Goal: Information Seeking & Learning: Understand process/instructions

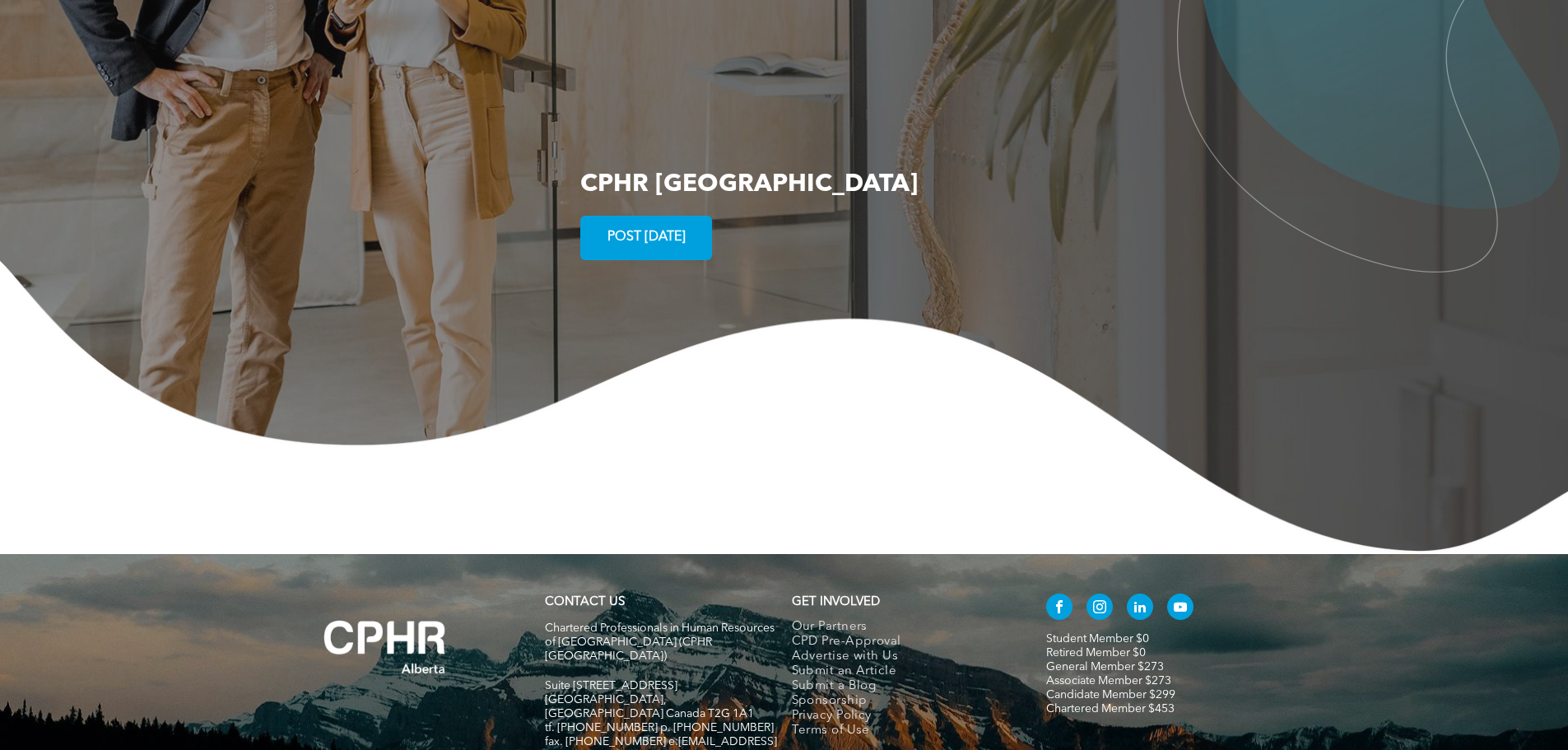
scroll to position [3166, 0]
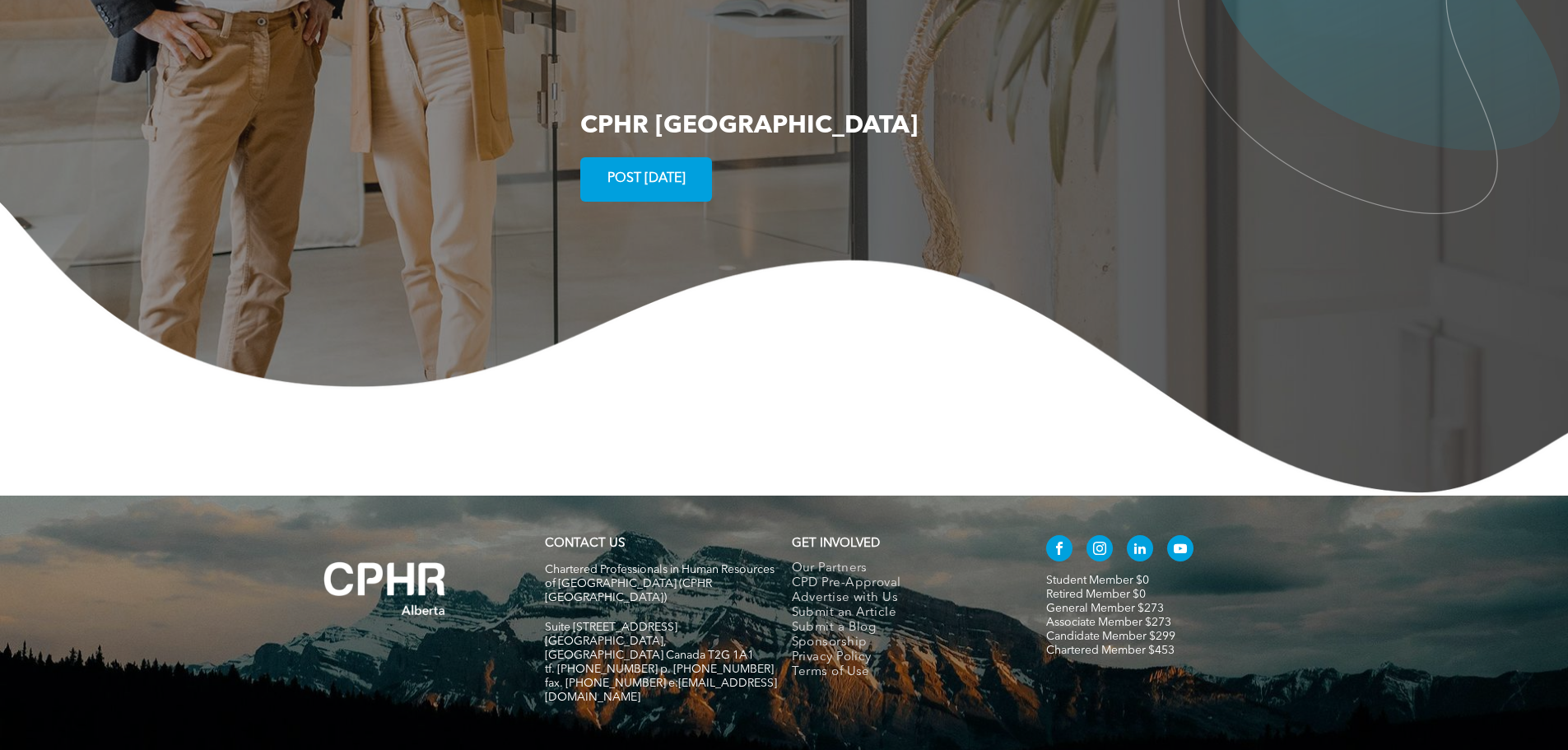
click at [1123, 645] on link "Chartered Member $453" at bounding box center [1109, 650] width 128 height 12
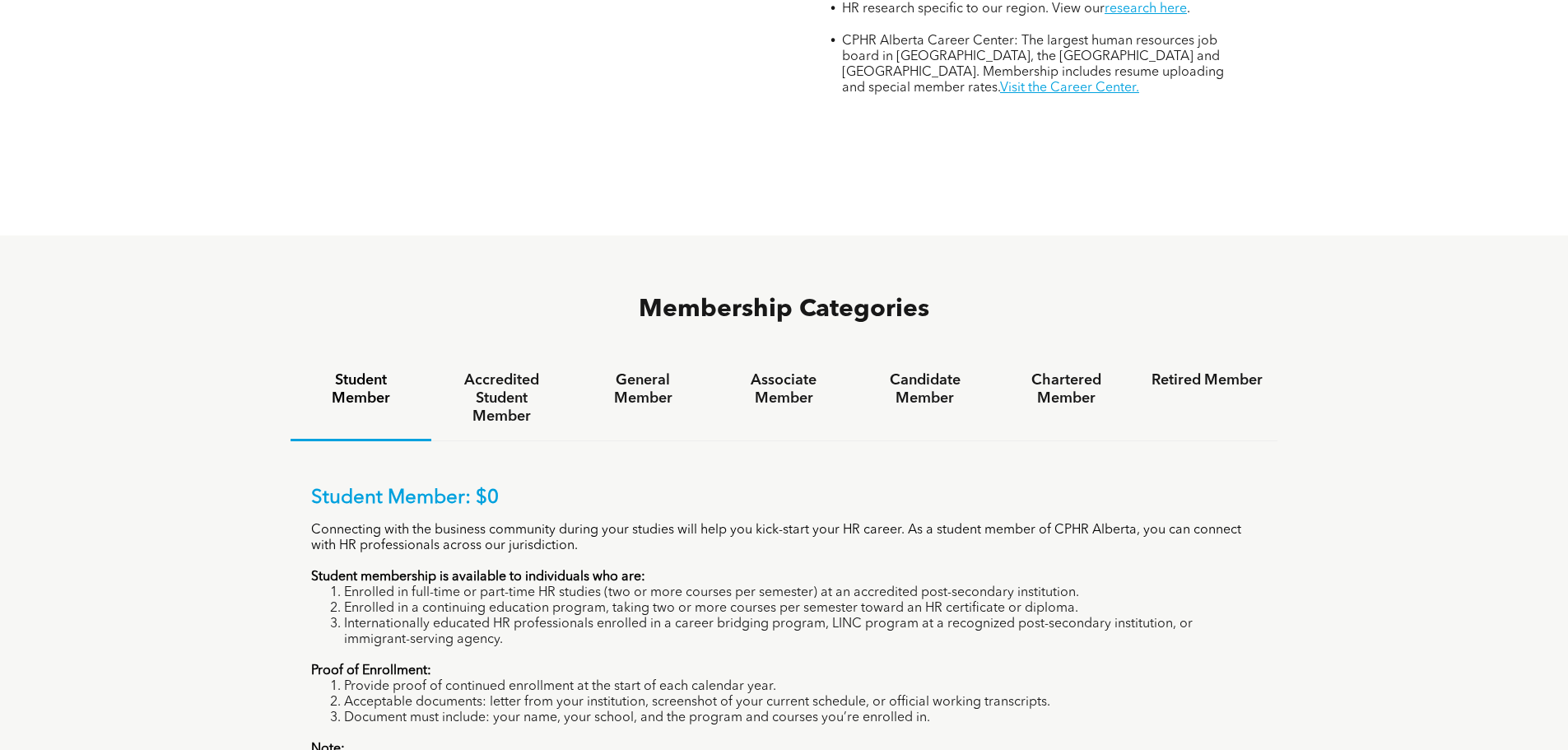
scroll to position [926, 0]
click at [1072, 370] on h4 "Chartered Member" at bounding box center [1066, 388] width 111 height 36
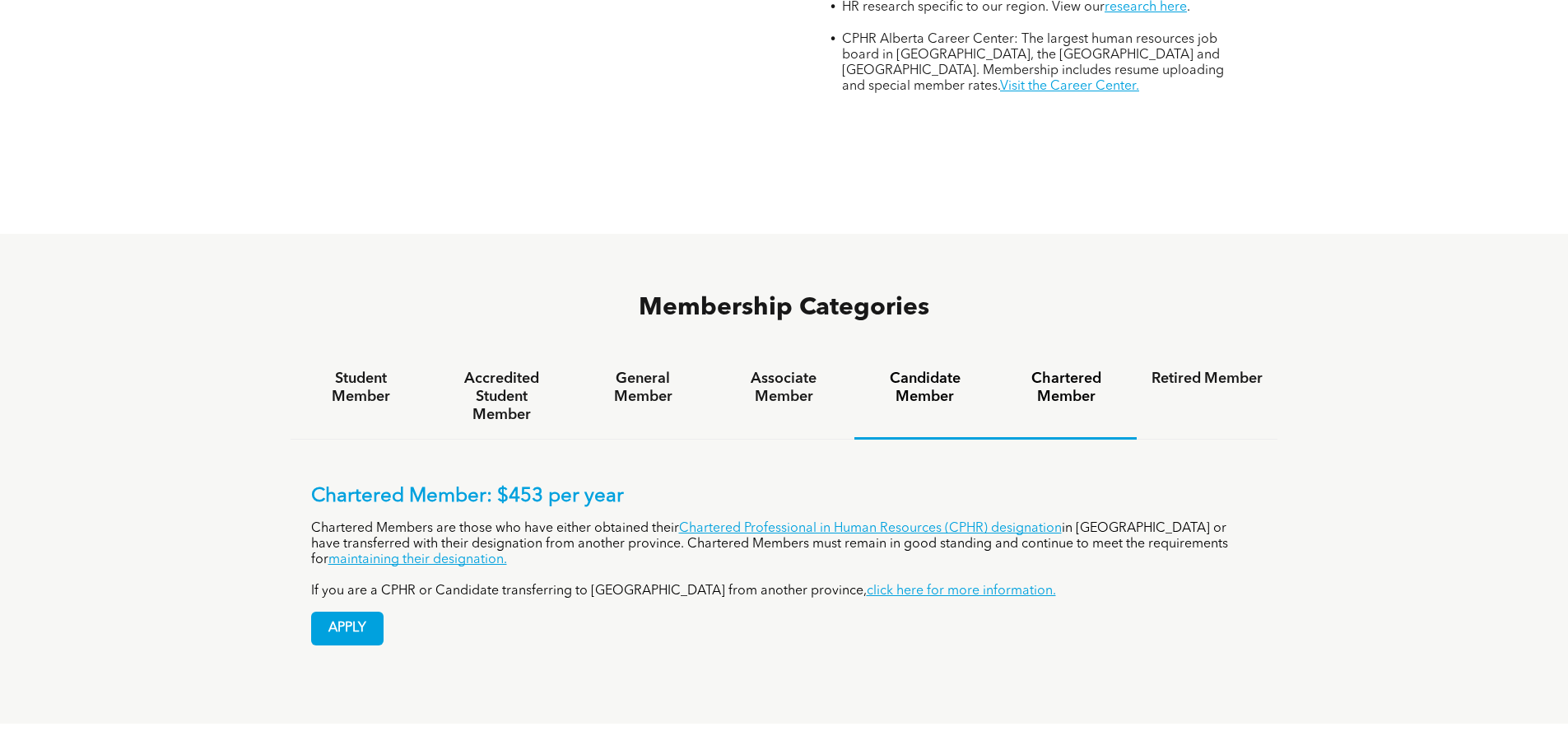
click at [944, 370] on h4 "Candidate Member" at bounding box center [924, 388] width 111 height 36
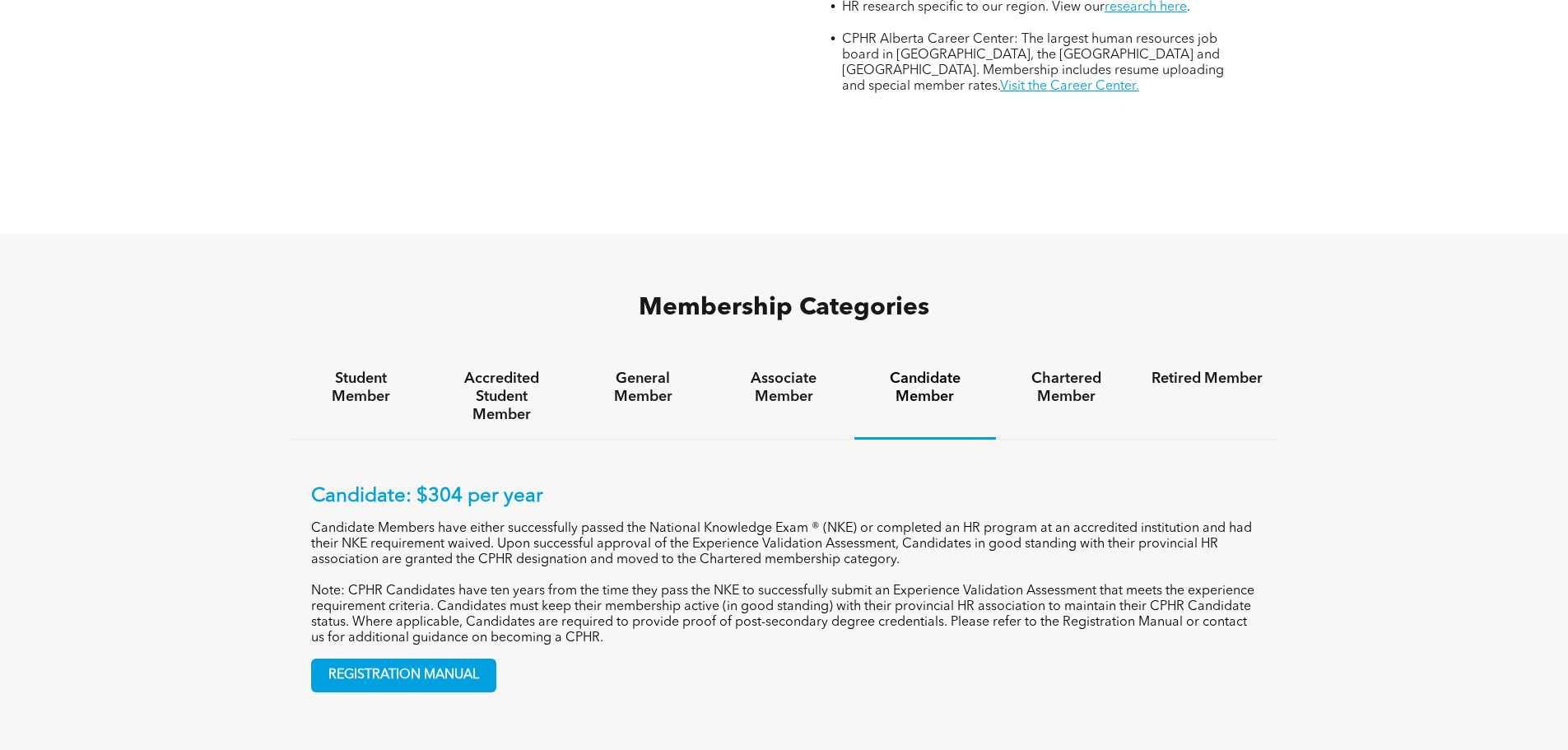
scroll to position [946, 0]
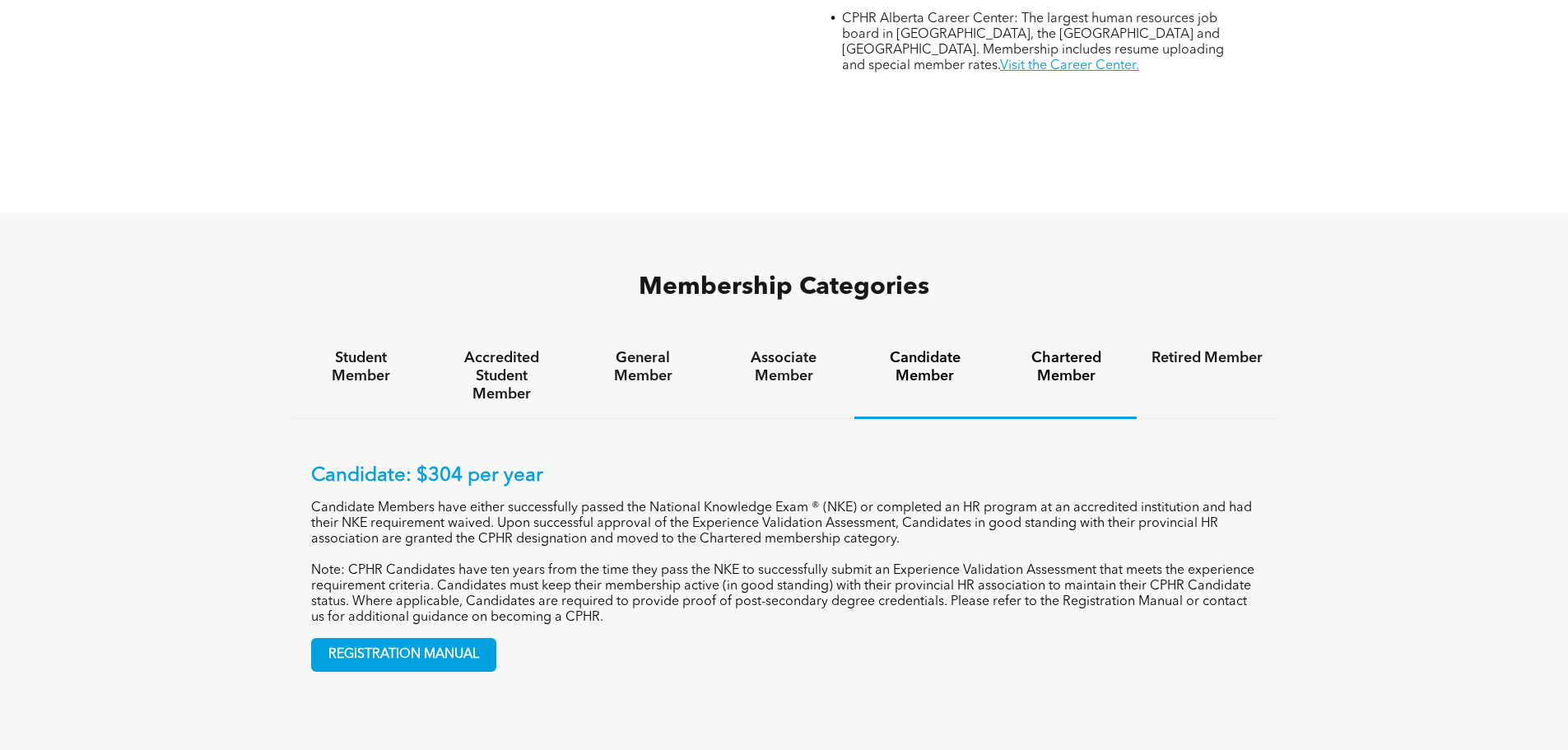
click at [1056, 349] on h4 "Chartered Member" at bounding box center [1066, 367] width 111 height 36
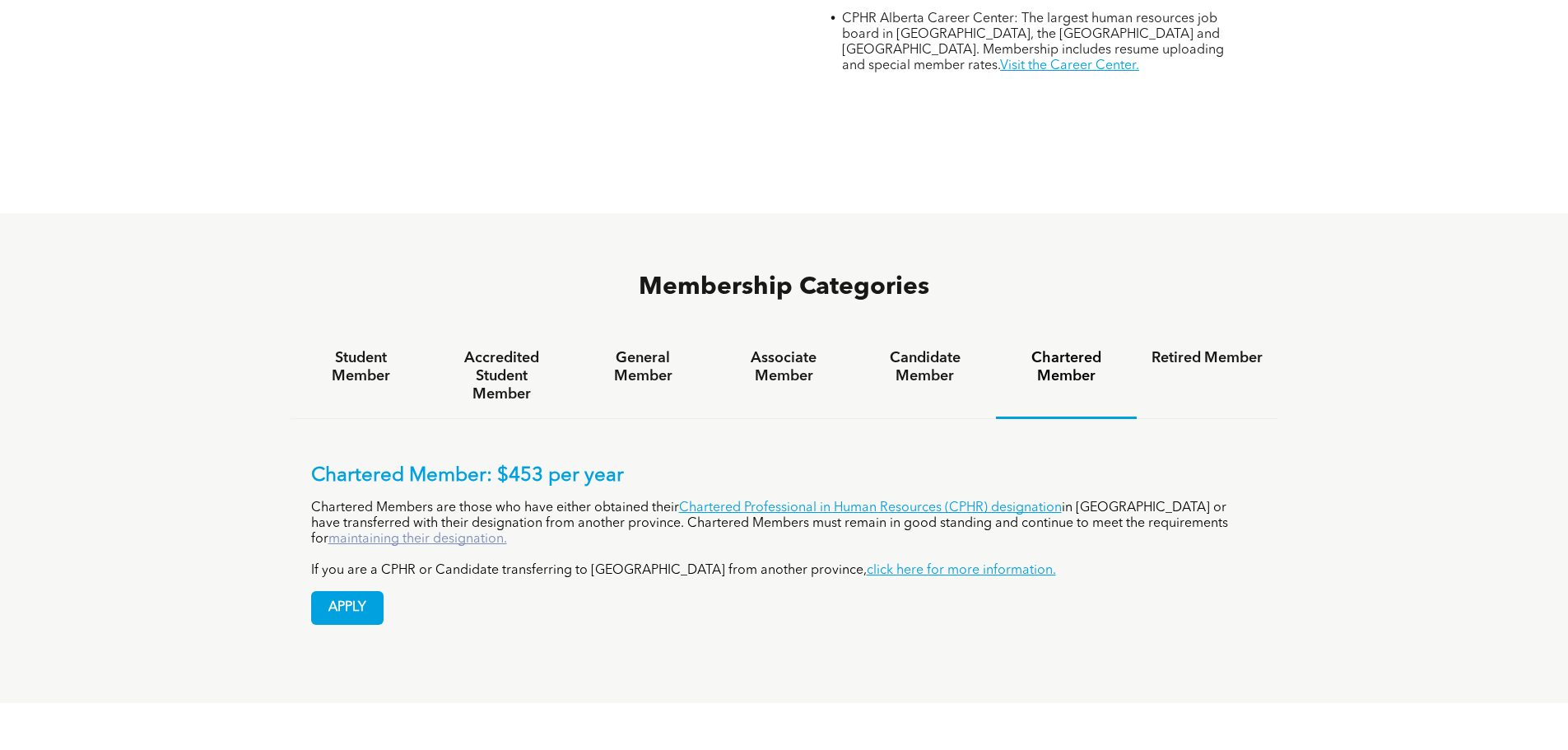
click at [507, 532] on link "maintaining their designation." at bounding box center [418, 538] width 179 height 14
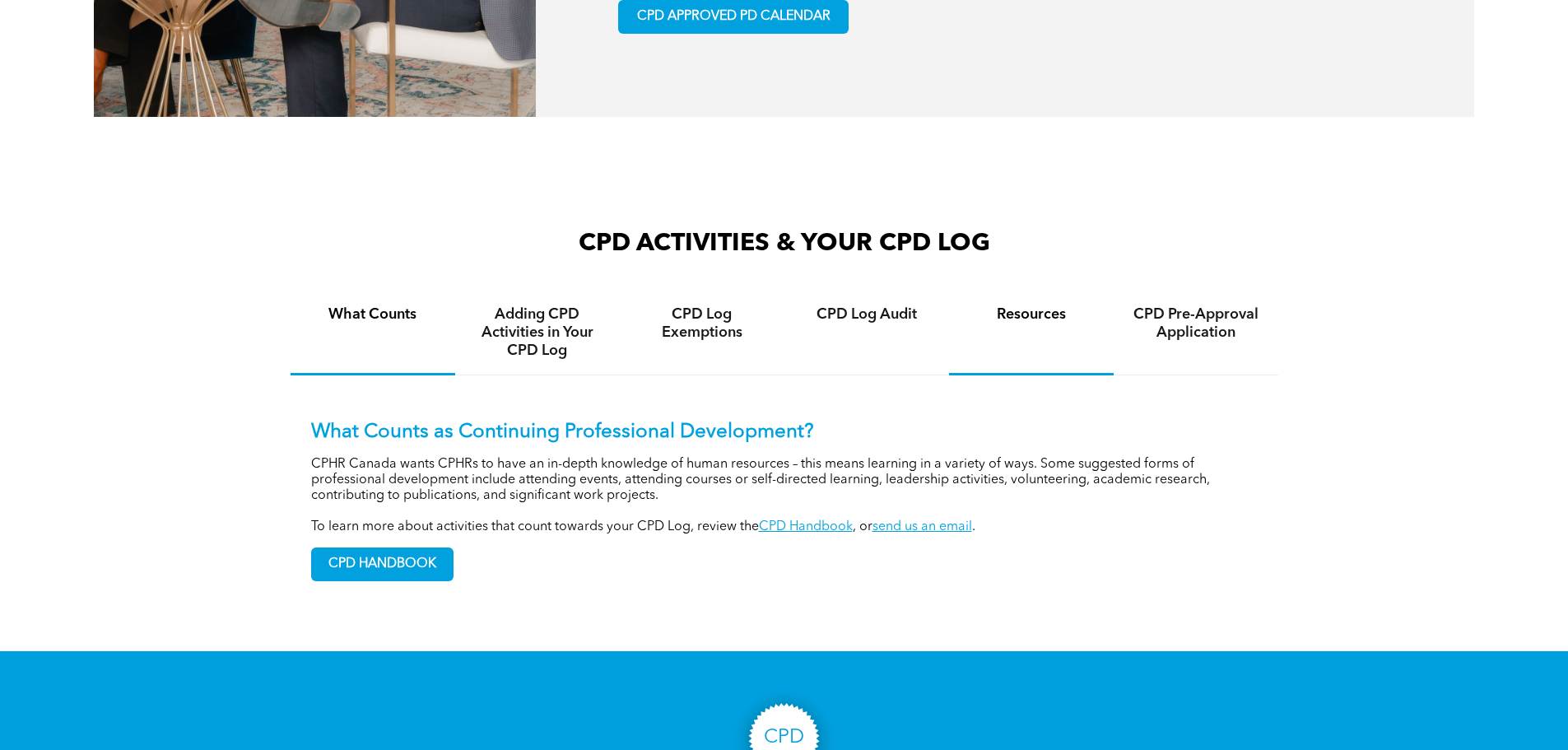
scroll to position [1090, 0]
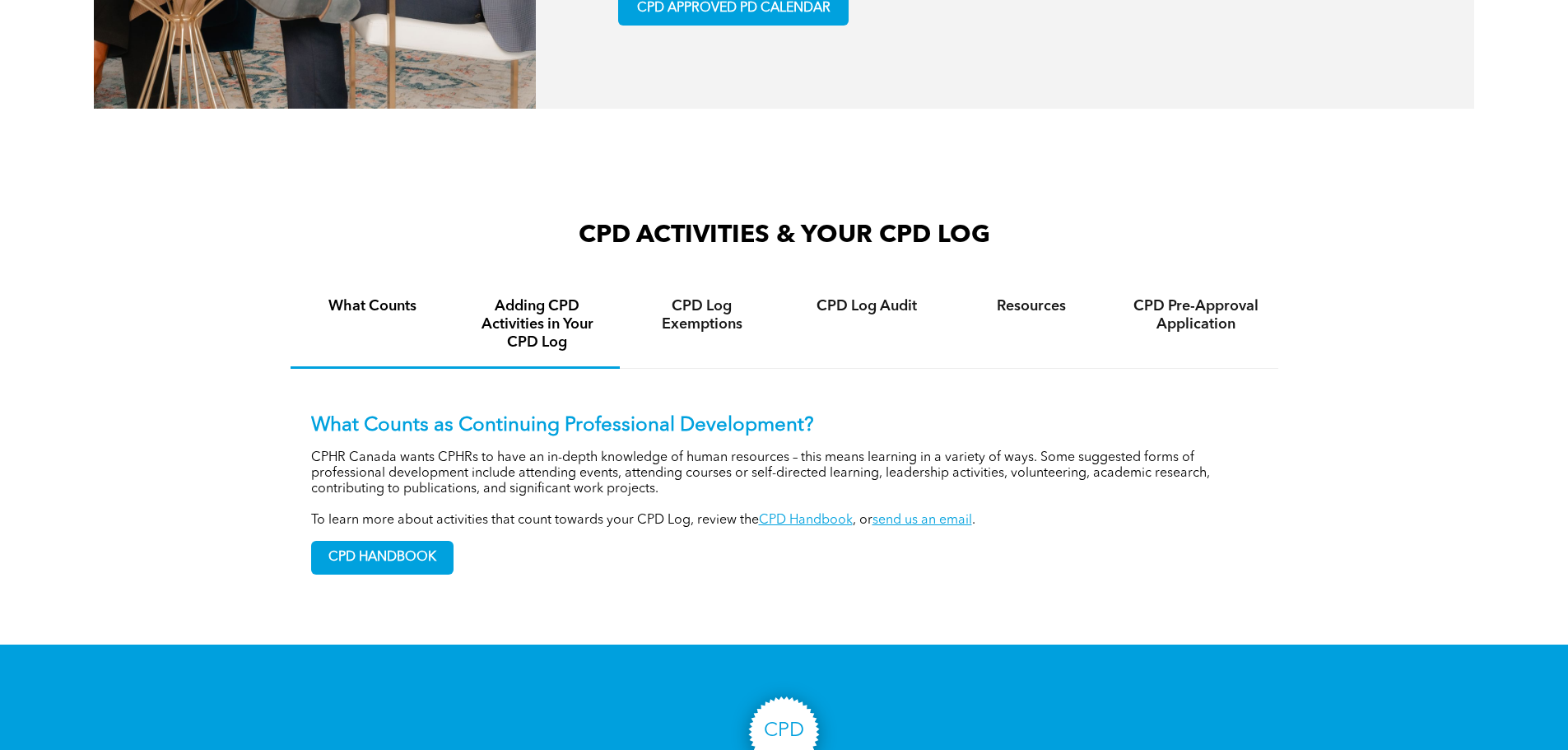
click at [583, 351] on h4 "Adding CPD Activities in Your CPD Log" at bounding box center [537, 324] width 135 height 54
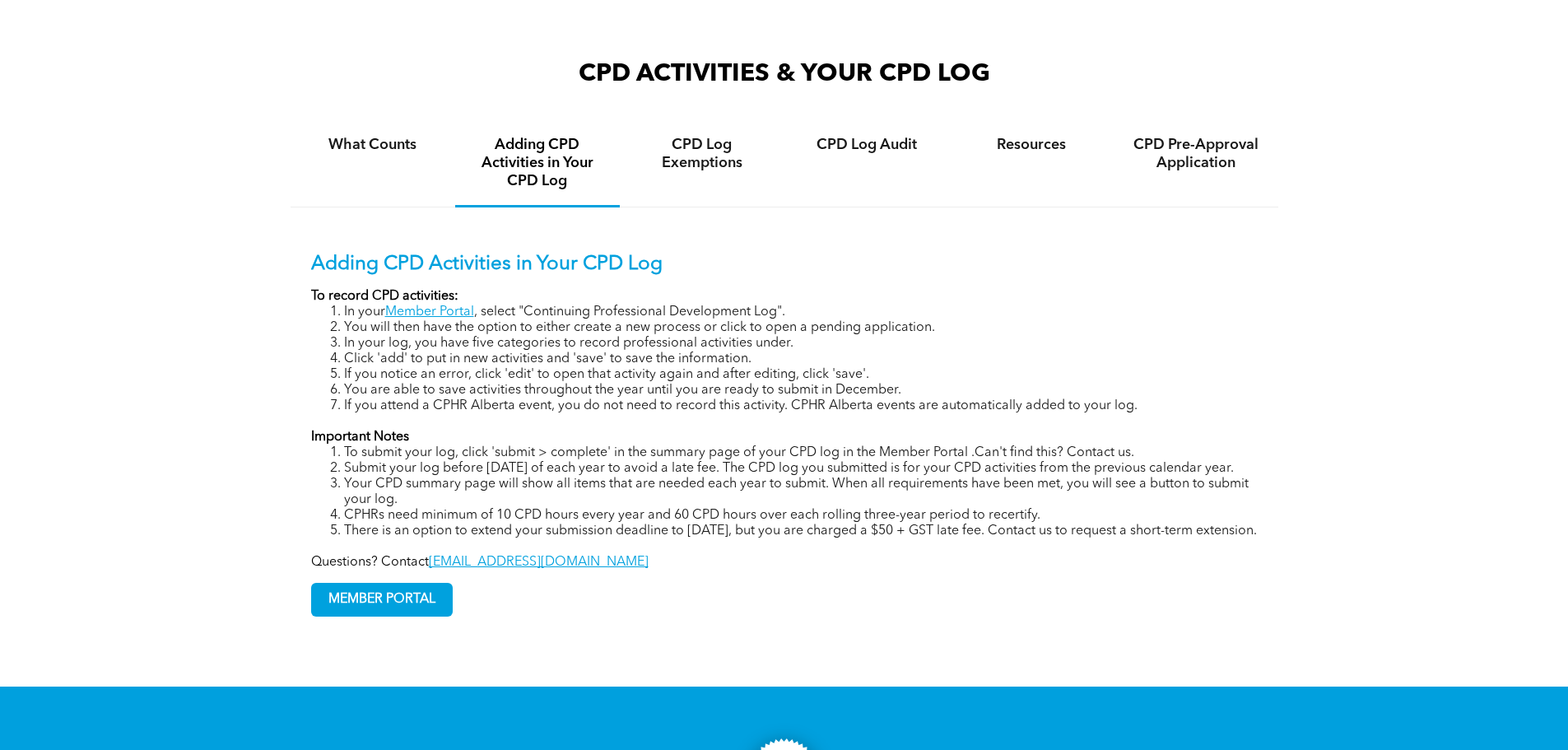
scroll to position [1235, 0]
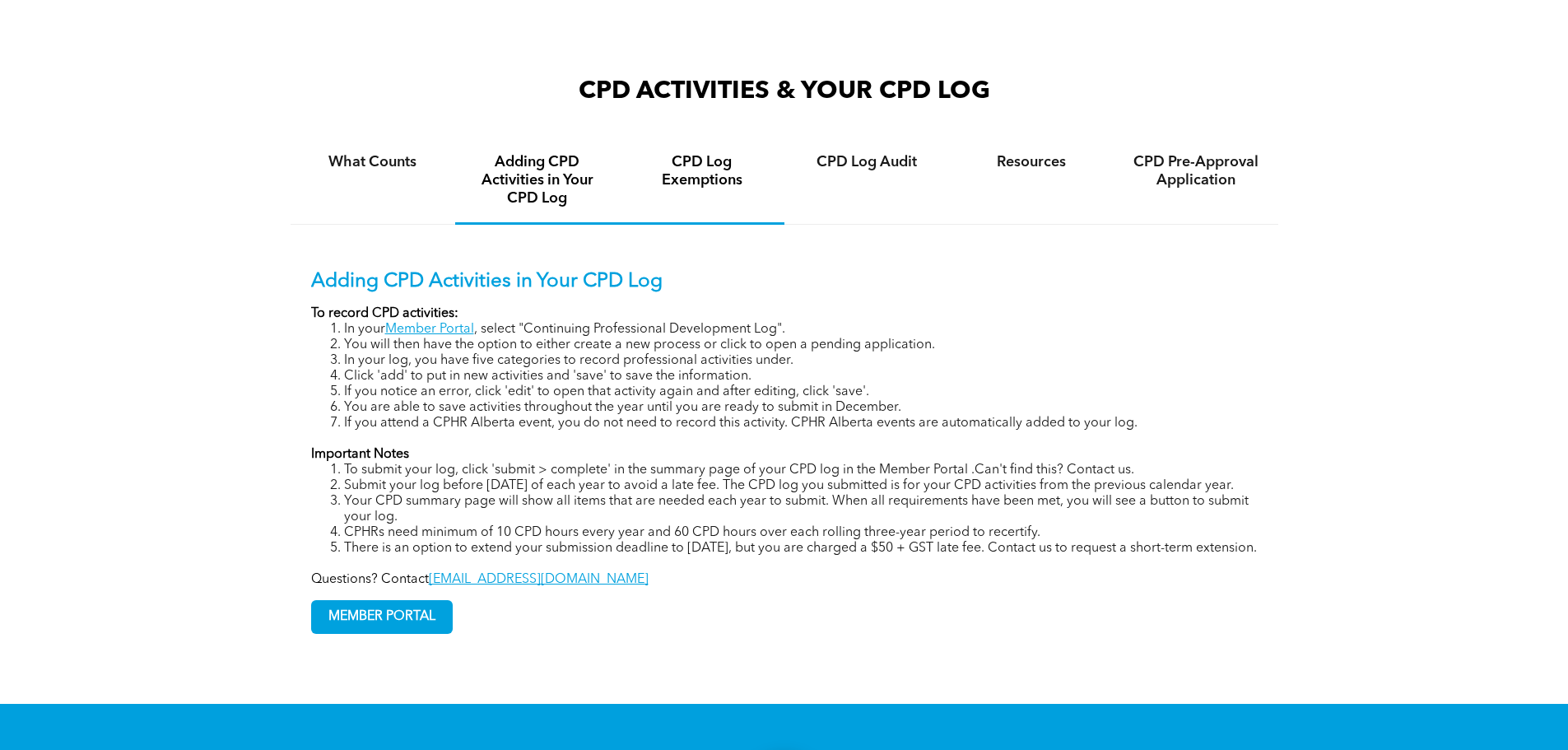
click at [682, 214] on div "CPD Log Exemptions" at bounding box center [701, 181] width 164 height 86
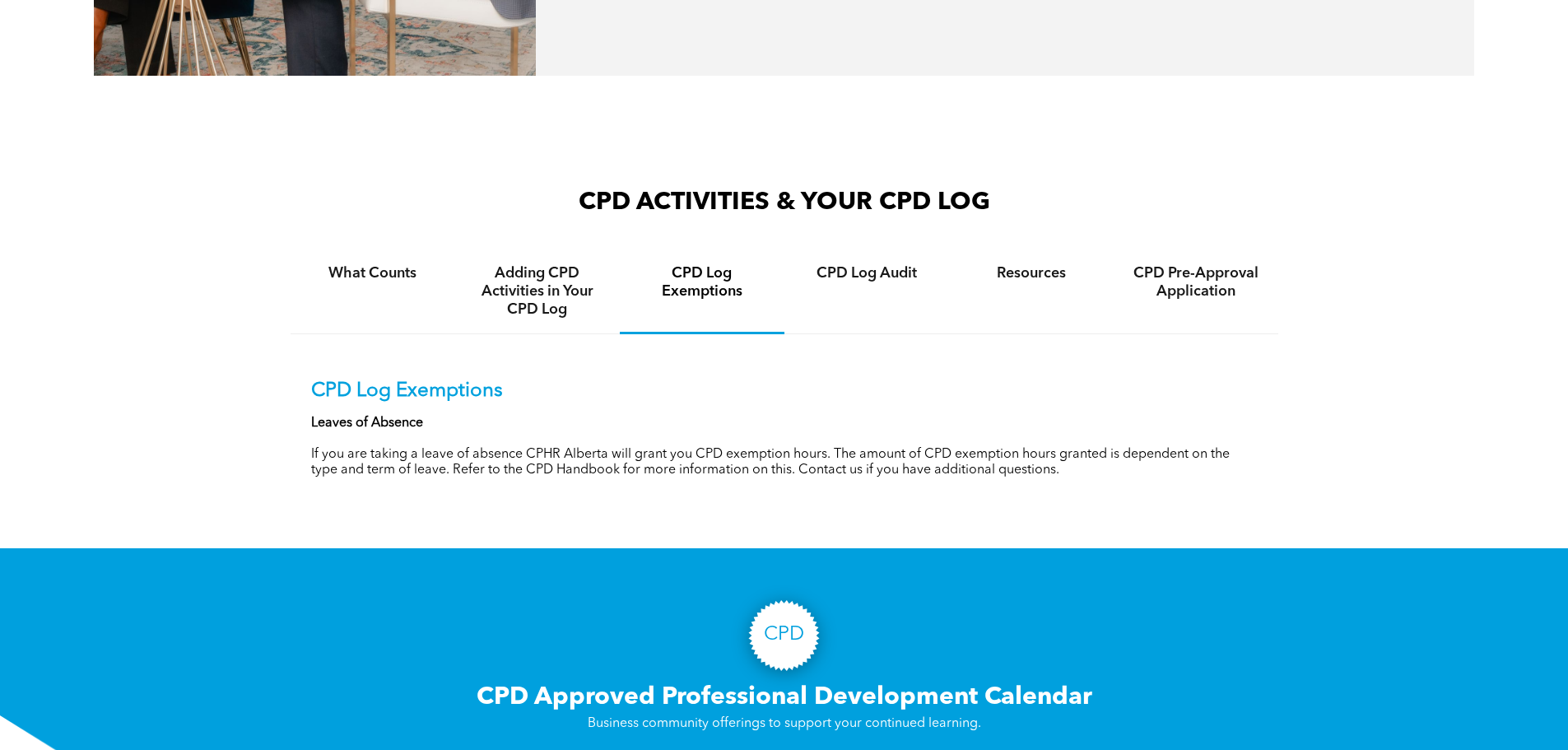
scroll to position [1111, 0]
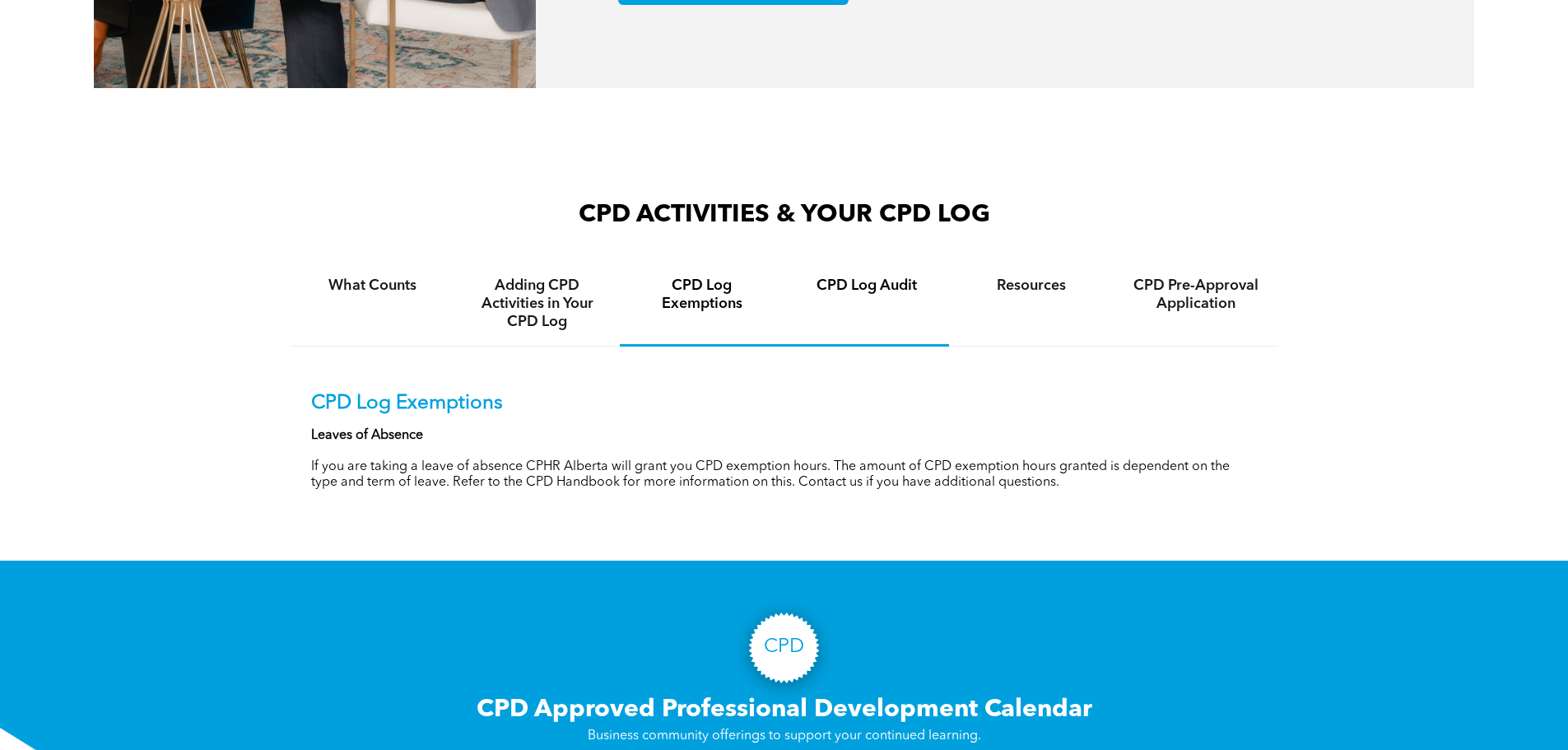
click at [884, 319] on div "CPD Log Audit" at bounding box center [866, 303] width 164 height 84
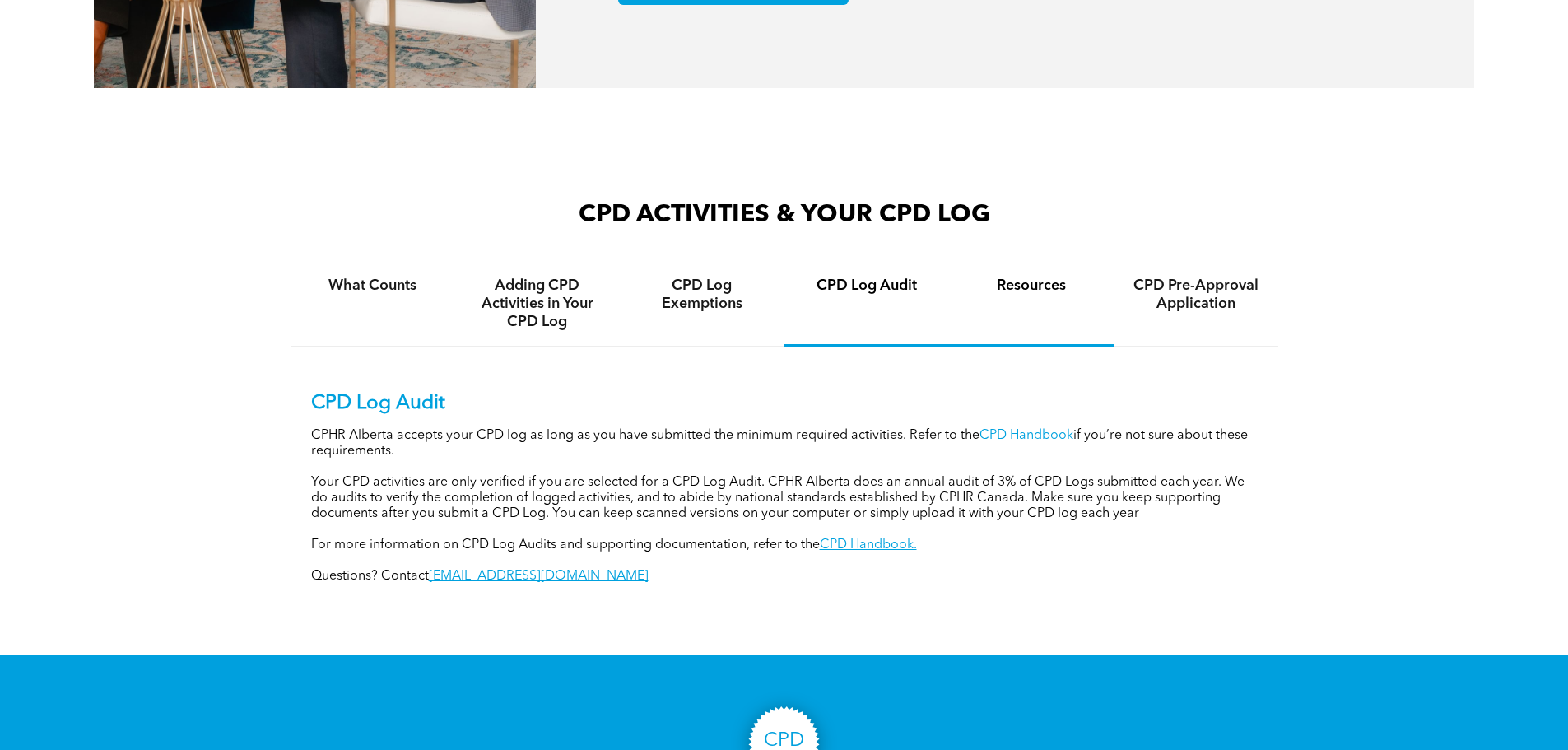
click at [1043, 294] on h4 "Resources" at bounding box center [1031, 286] width 135 height 18
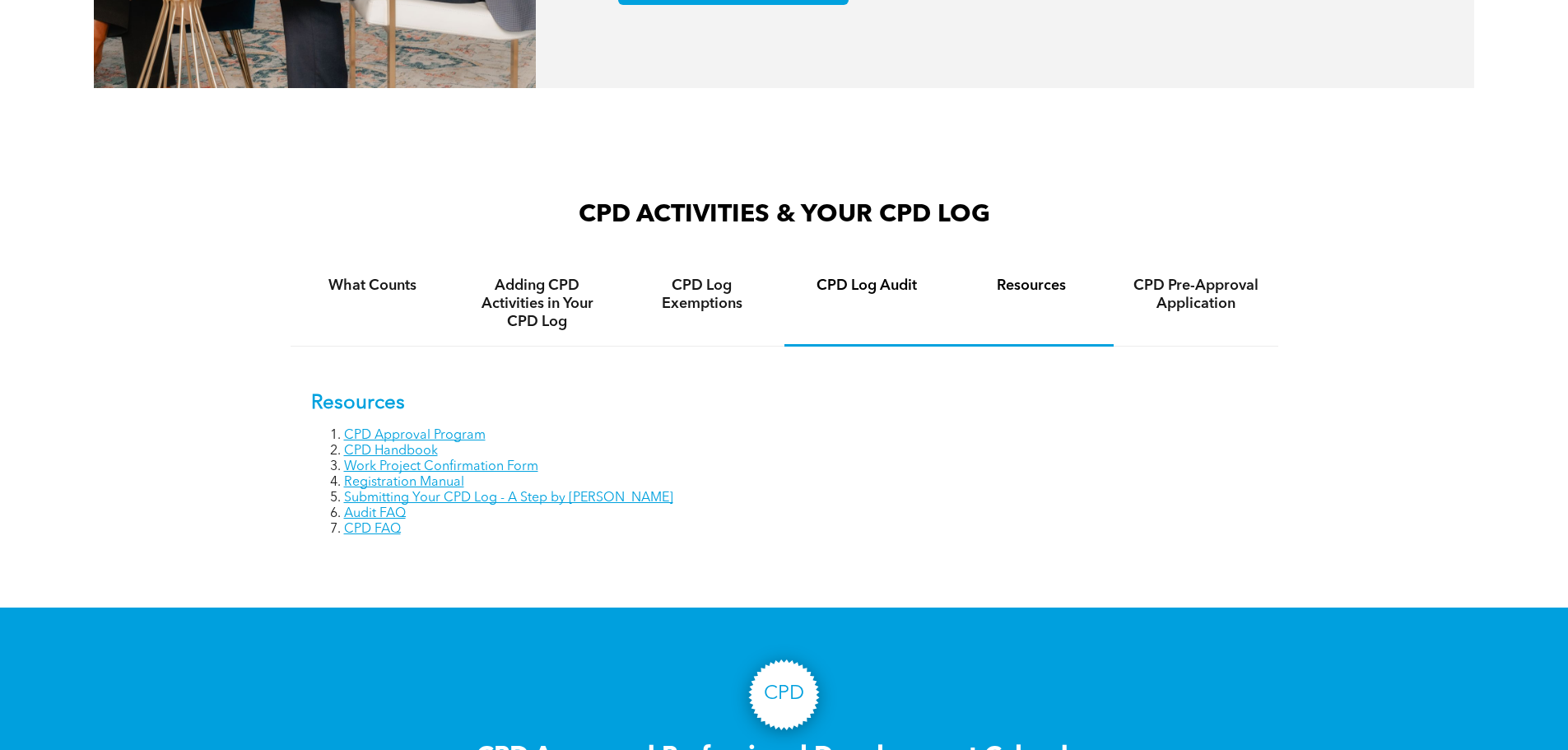
click at [881, 339] on div "CPD Log Audit" at bounding box center [866, 303] width 164 height 84
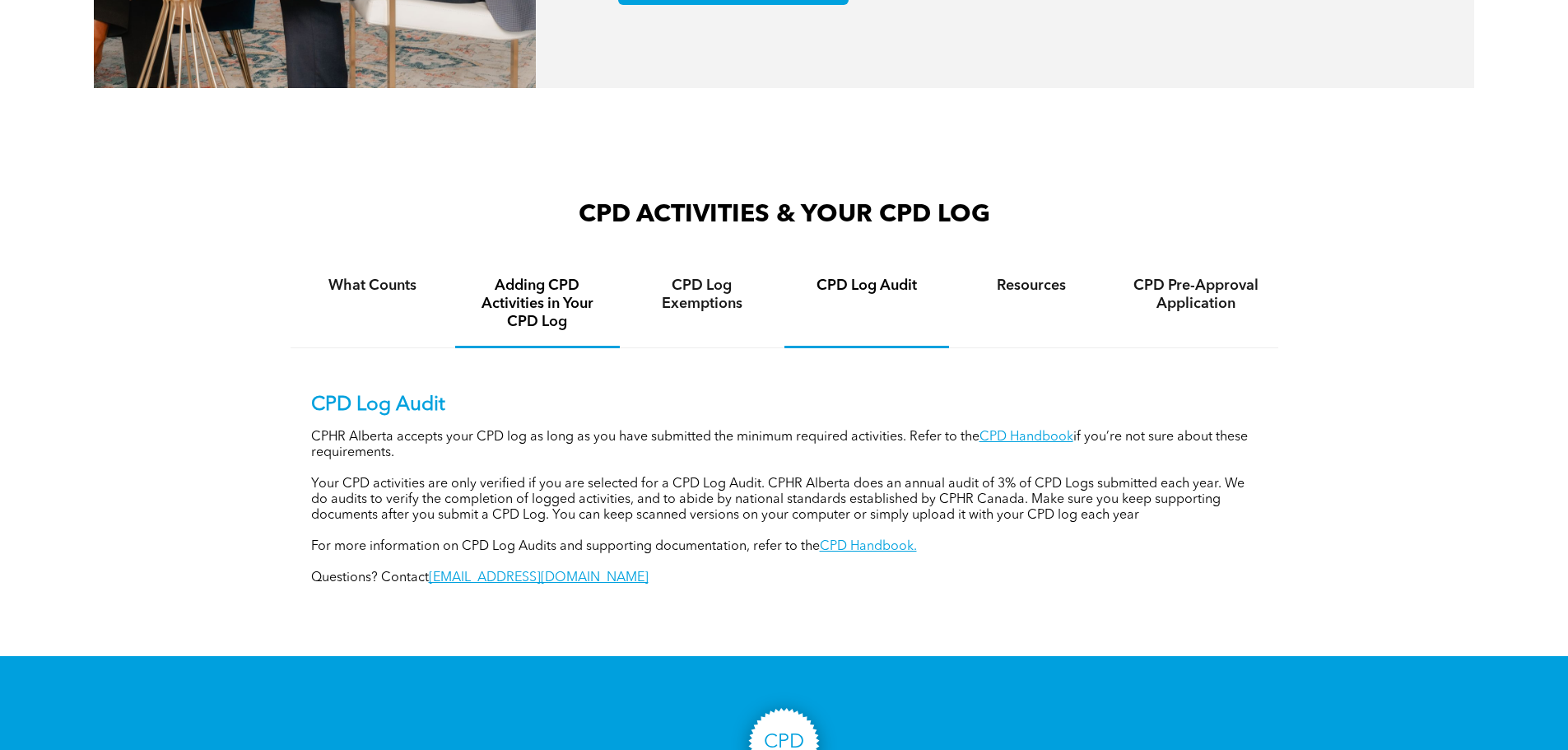
click at [580, 331] on h4 "Adding CPD Activities in Your CPD Log" at bounding box center [537, 304] width 135 height 54
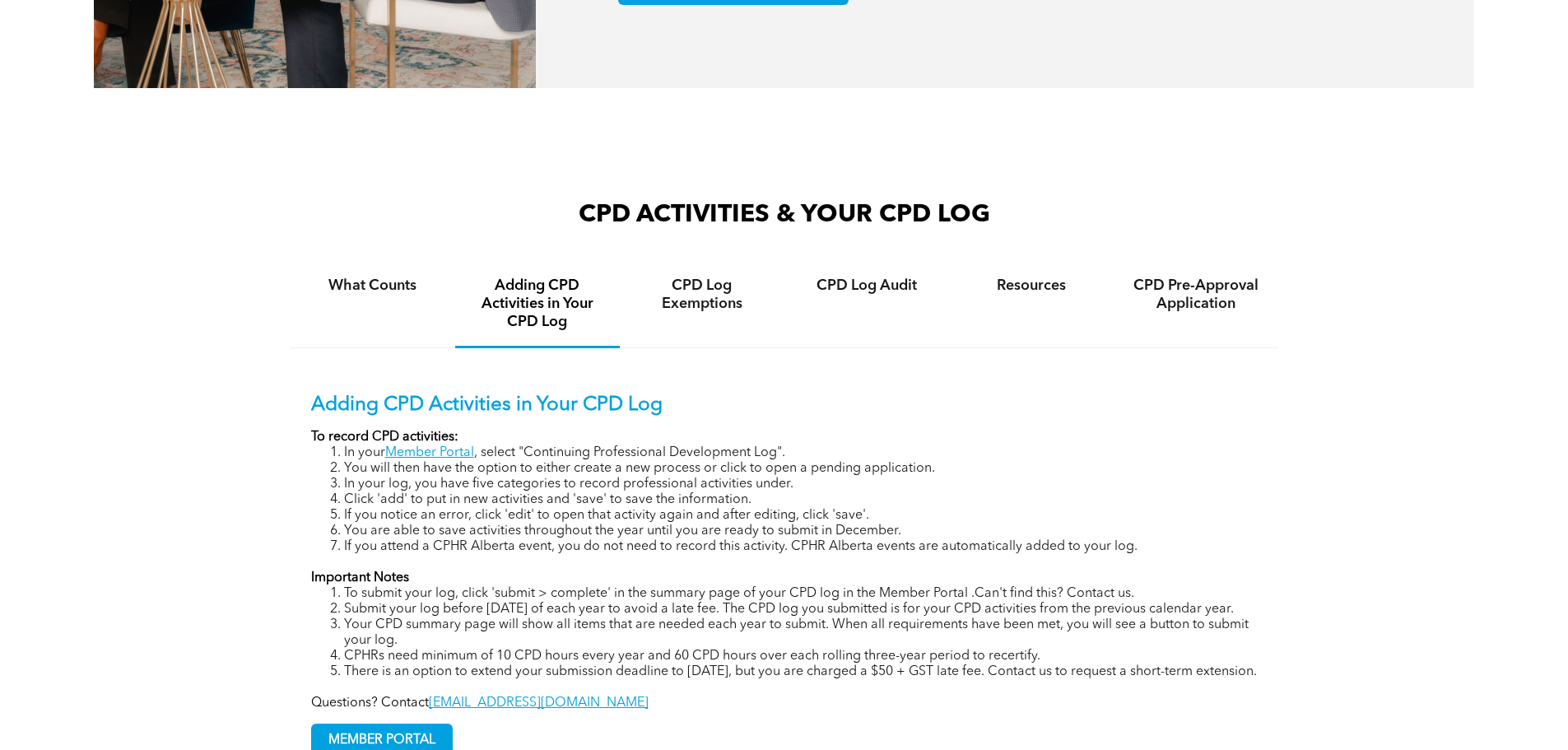
click at [484, 309] on h4 "Adding CPD Activities in Your CPD Log" at bounding box center [537, 304] width 135 height 54
click at [429, 316] on div "What Counts" at bounding box center [372, 304] width 164 height 86
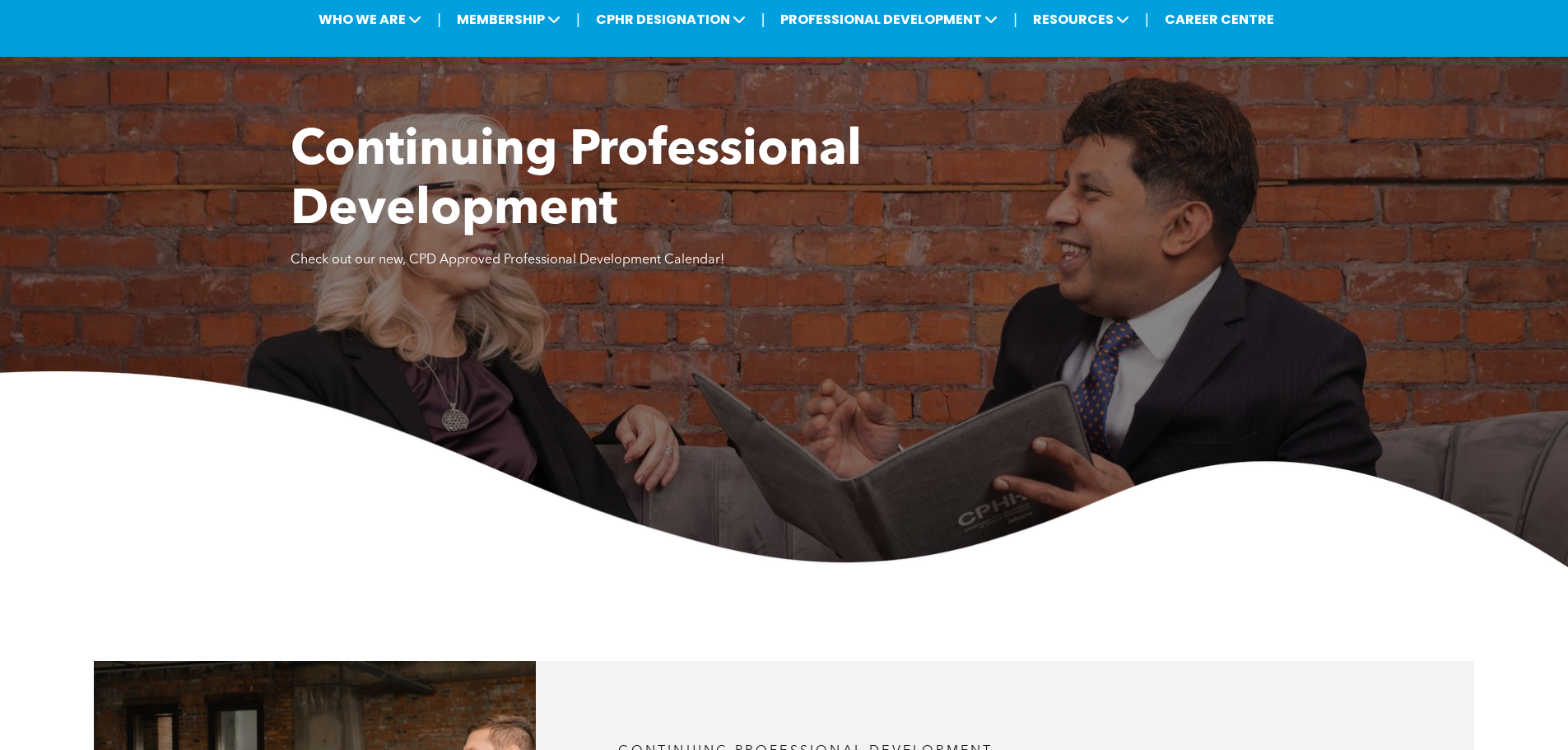
scroll to position [0, 0]
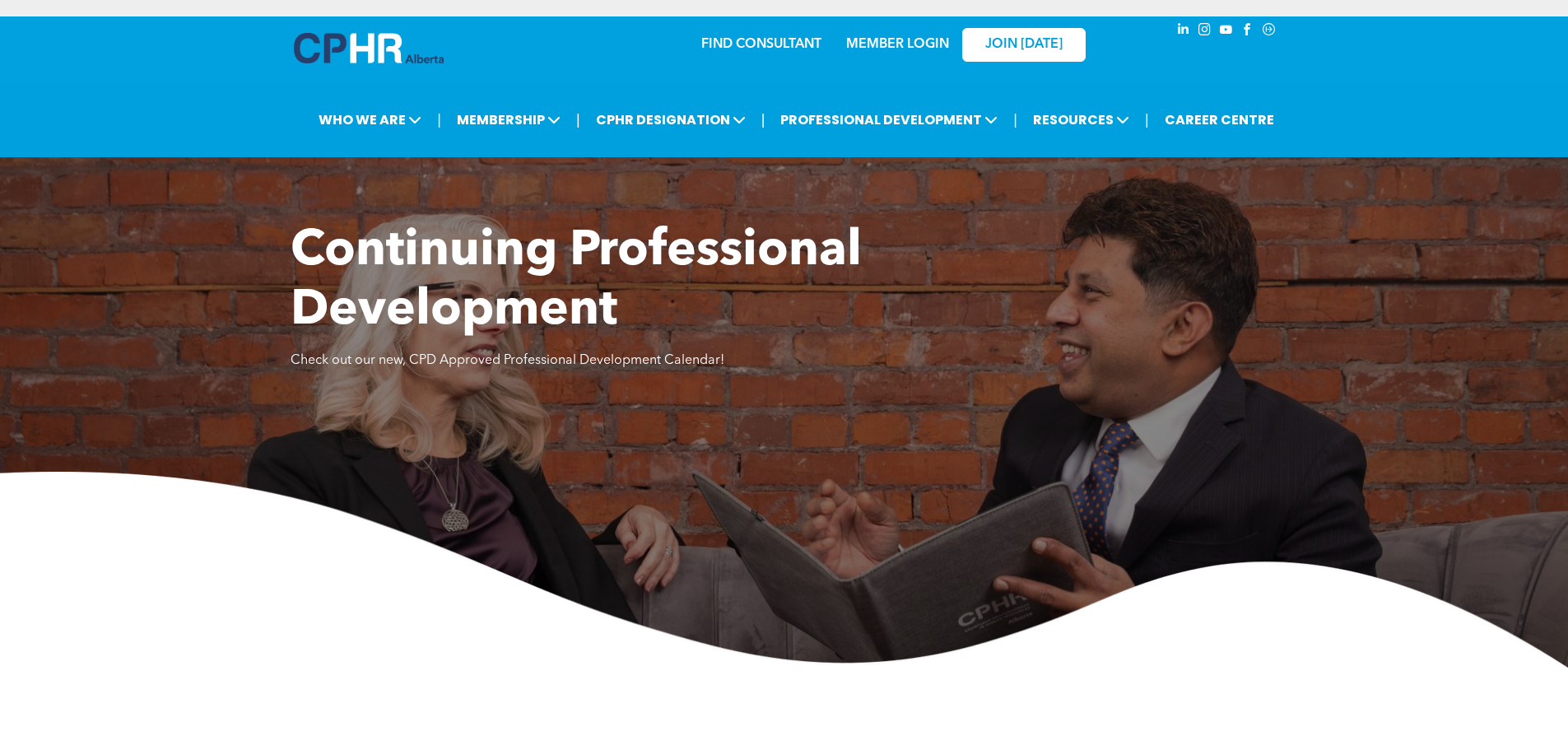
drag, startPoint x: 902, startPoint y: 385, endPoint x: 906, endPoint y: 393, distance: 8.9
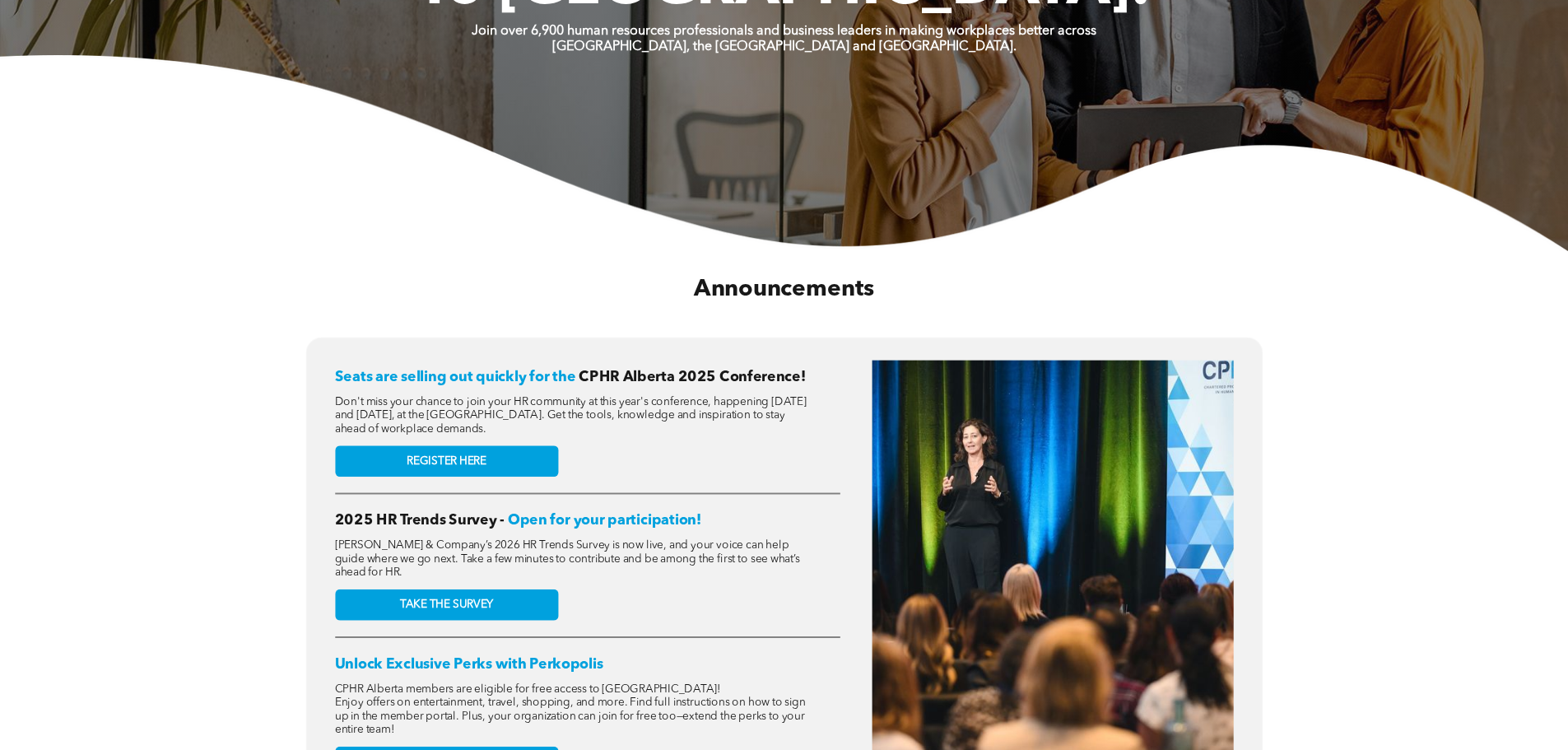
drag, startPoint x: 892, startPoint y: 385, endPoint x: 877, endPoint y: 388, distance: 15.3
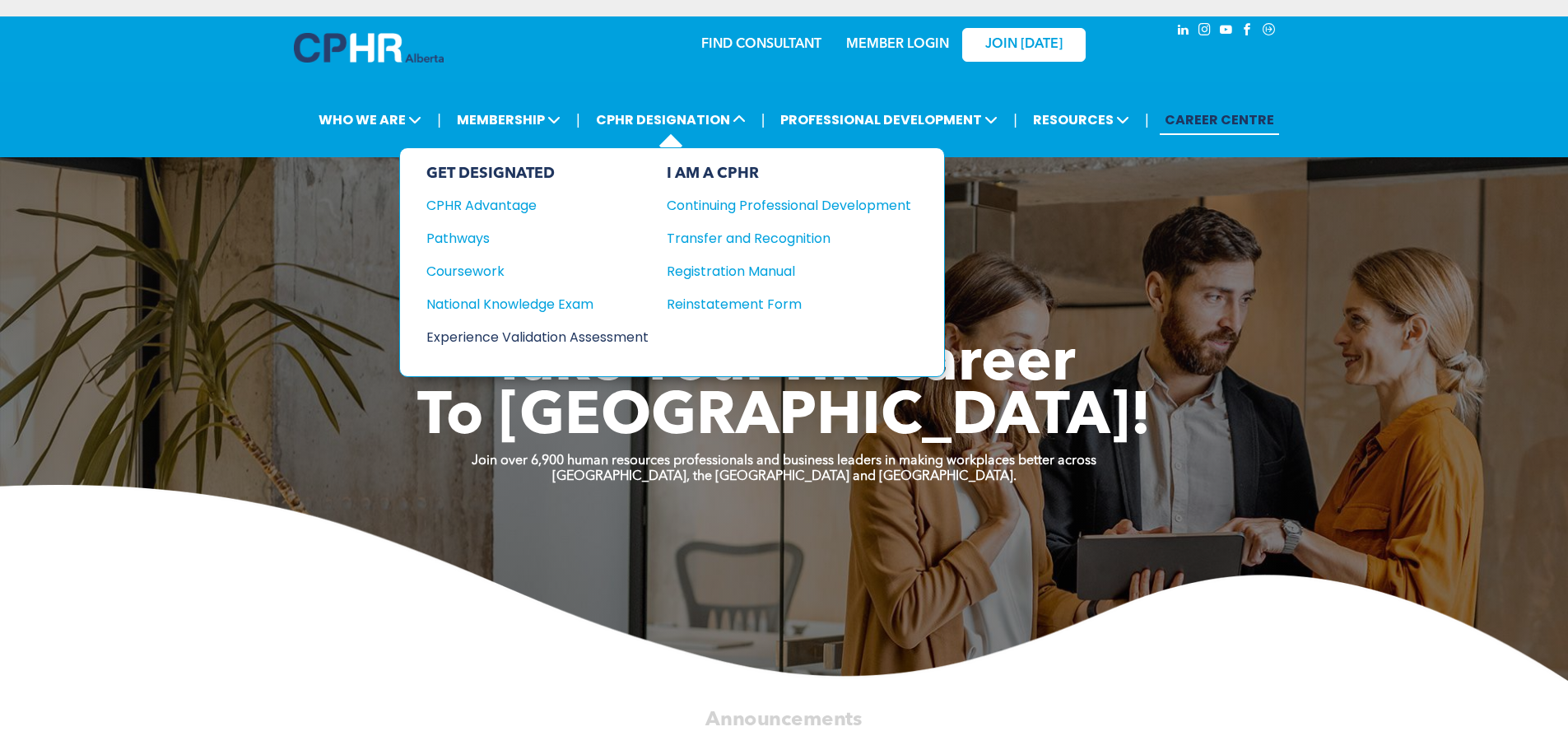
drag, startPoint x: 571, startPoint y: 340, endPoint x: 584, endPoint y: 342, distance: 13.2
click at [571, 340] on div "Experience Validation Assessment" at bounding box center [526, 337] width 200 height 21
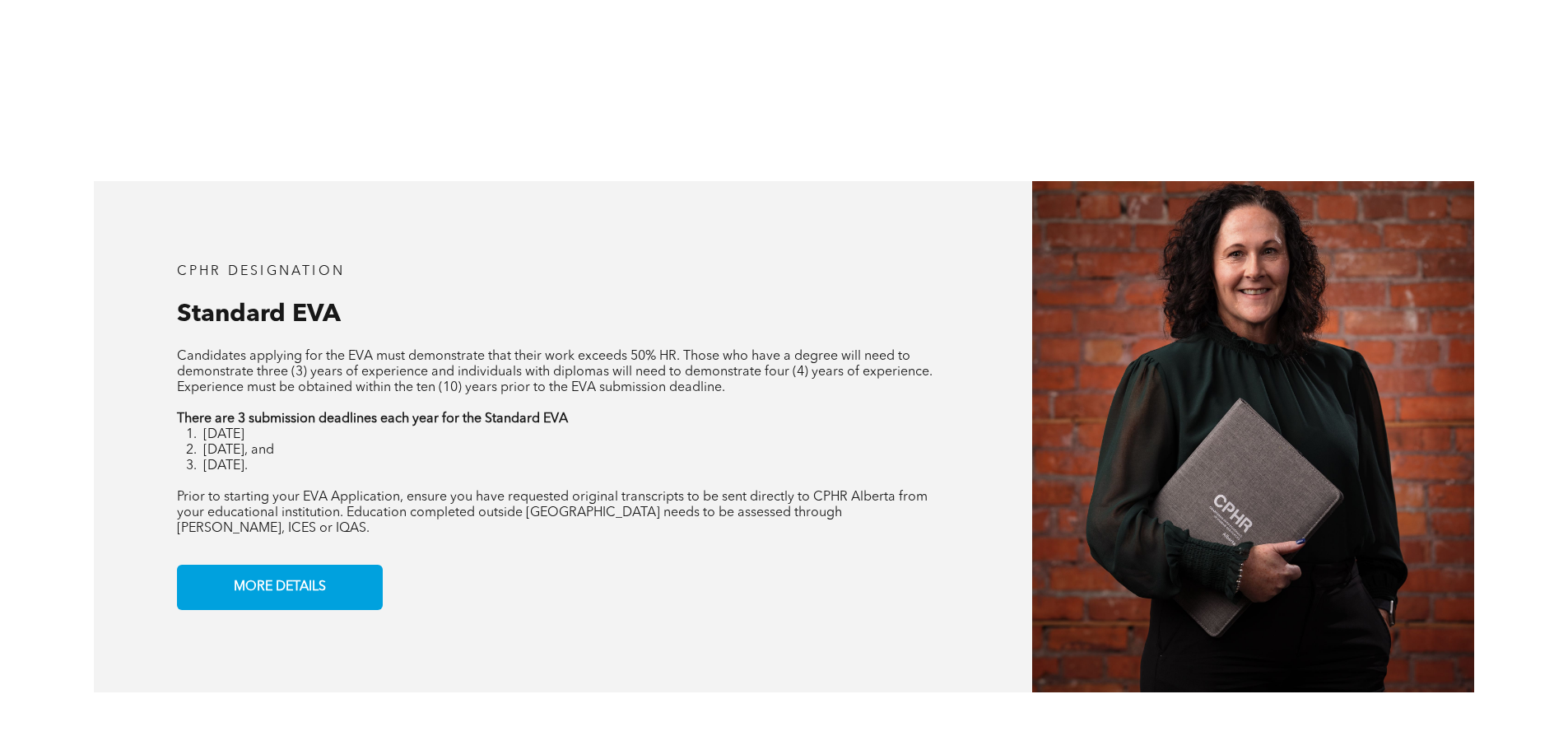
scroll to position [1317, 0]
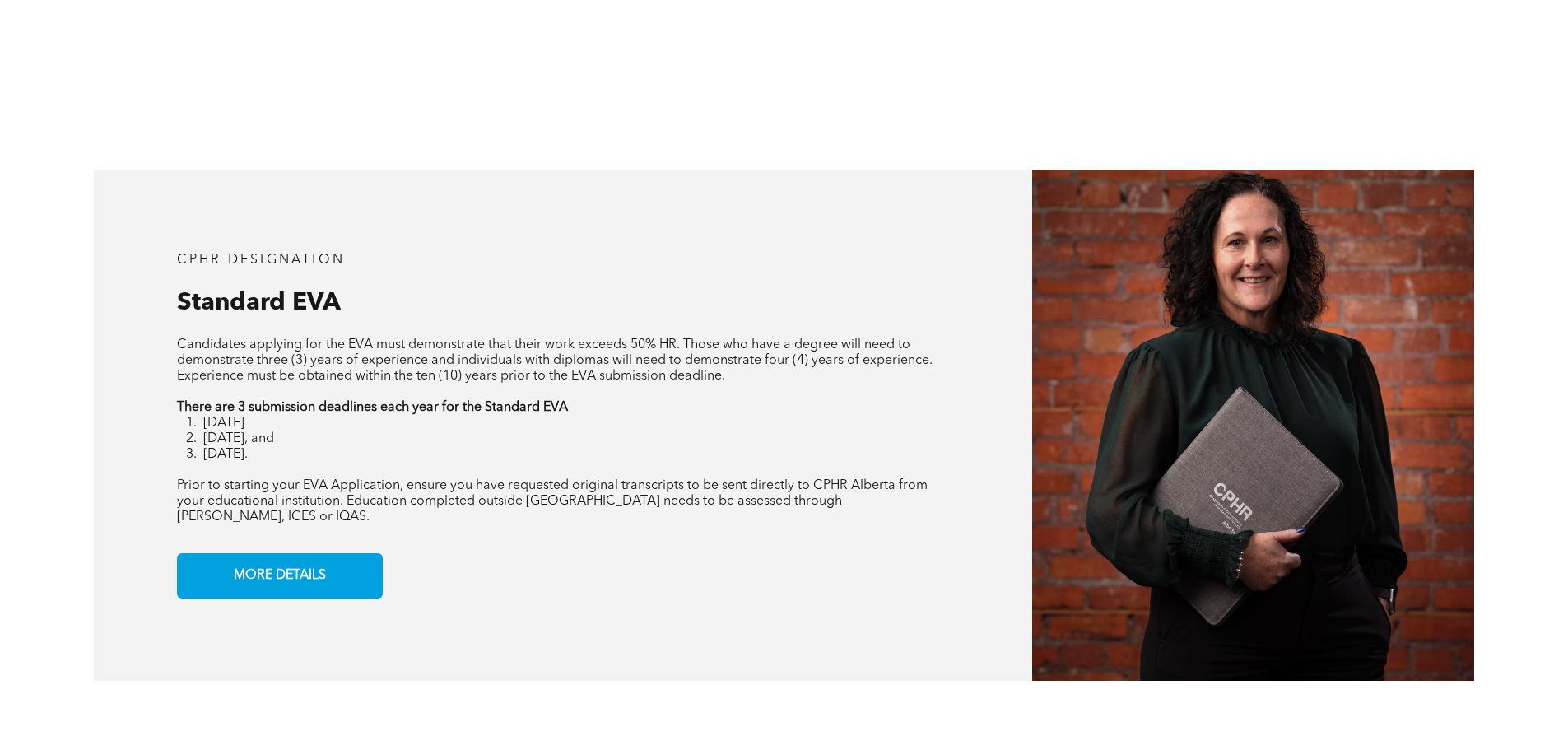
click at [180, 172] on div "CPHR DESIGNATION Standard EVA Candidates applying for the EVA must demonstrate …" at bounding box center [562, 425] width 938 height 511
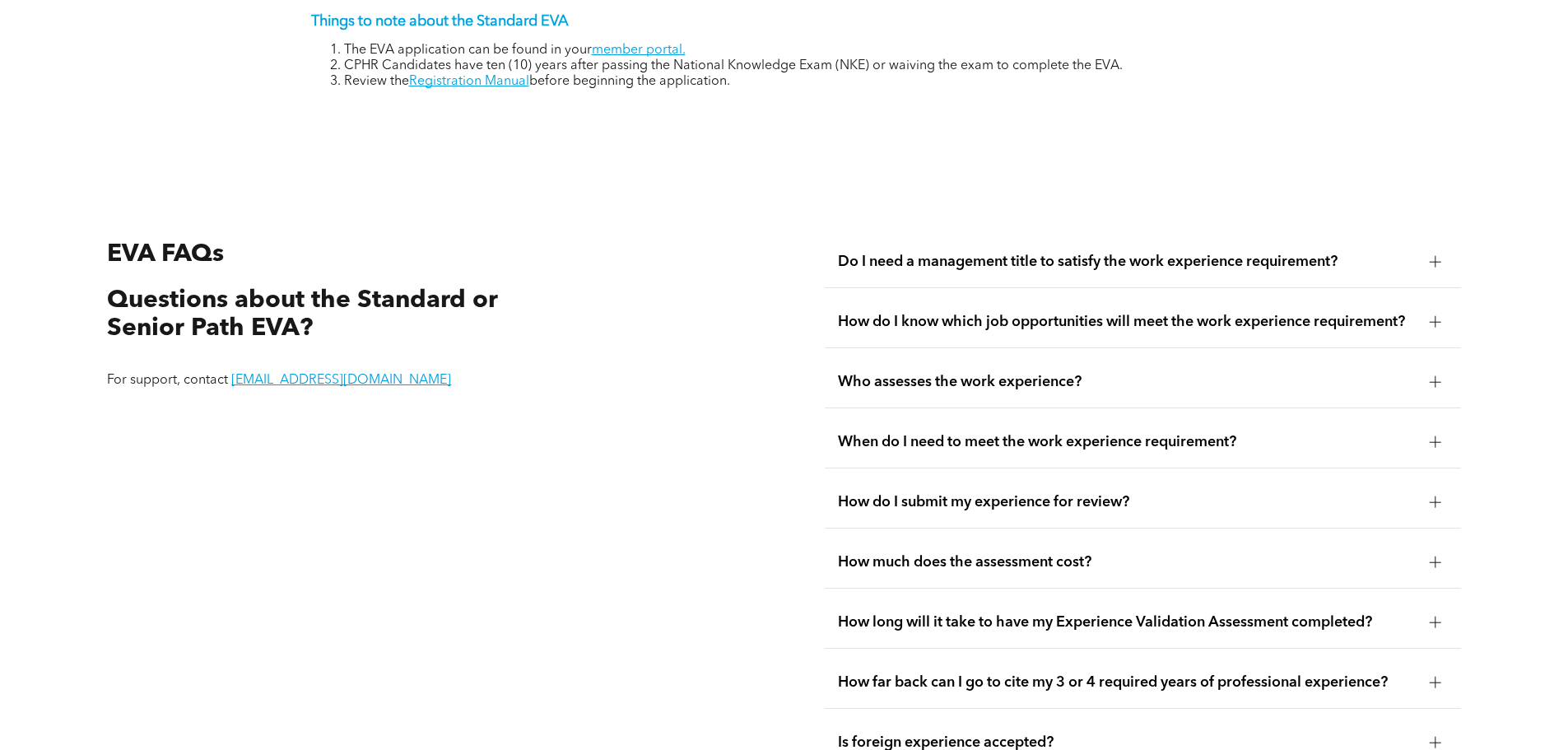
scroll to position [2922, 0]
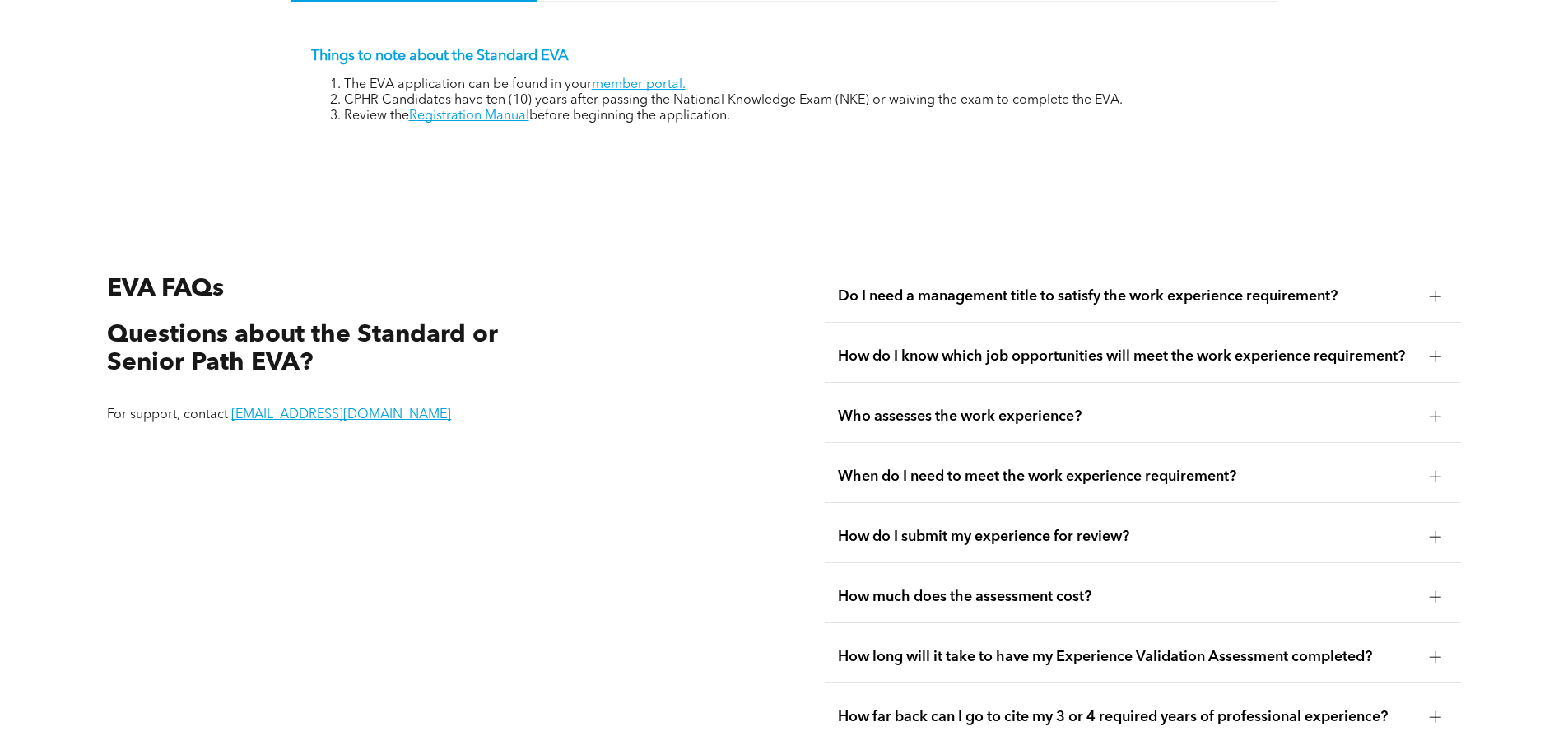
click at [948, 587] on span "How much does the assessment cost?" at bounding box center [1127, 597] width 578 height 18
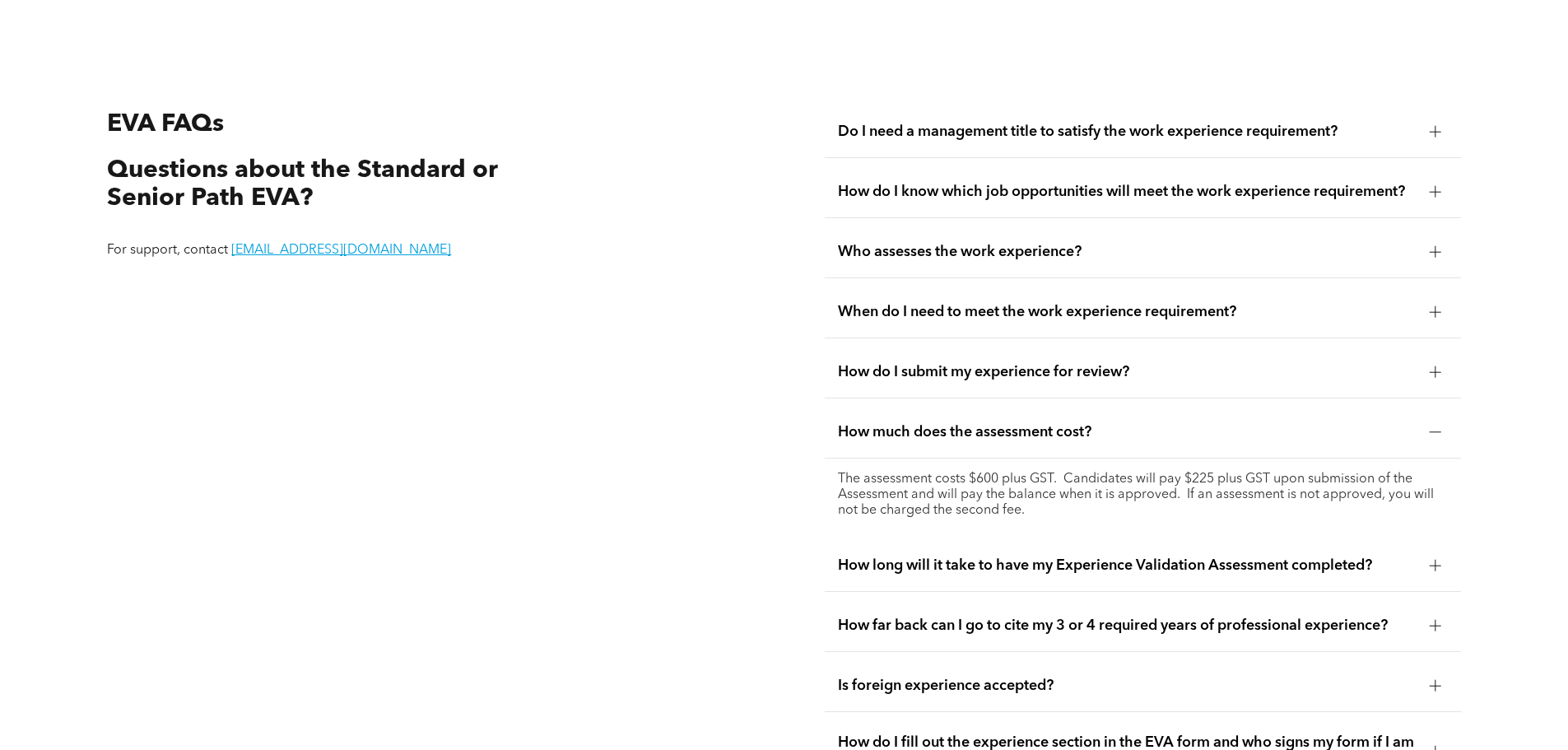
scroll to position [3065, 0]
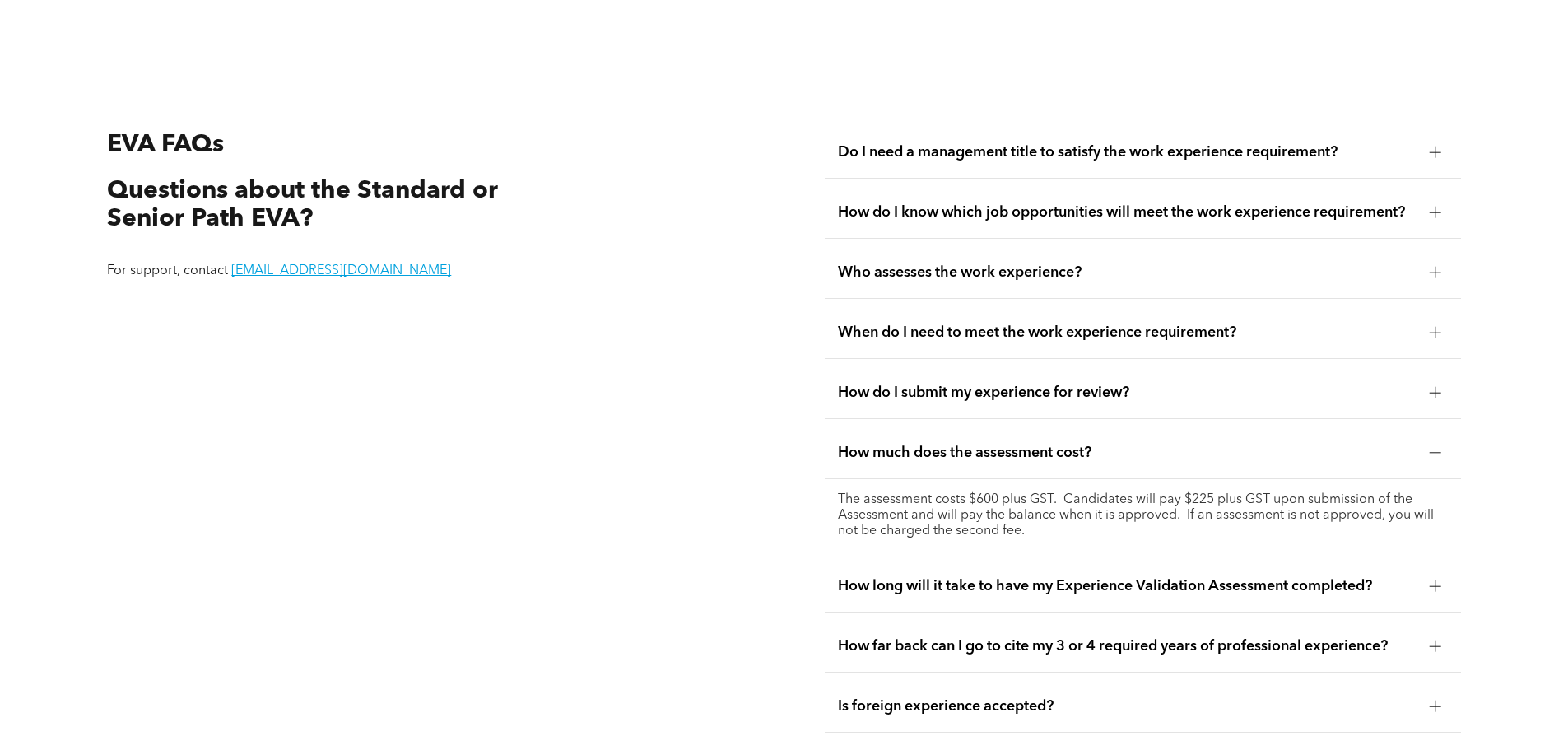
click at [1062, 143] on span "Do I need a management title to satisfy the work experience requirement?" at bounding box center [1127, 153] width 578 height 18
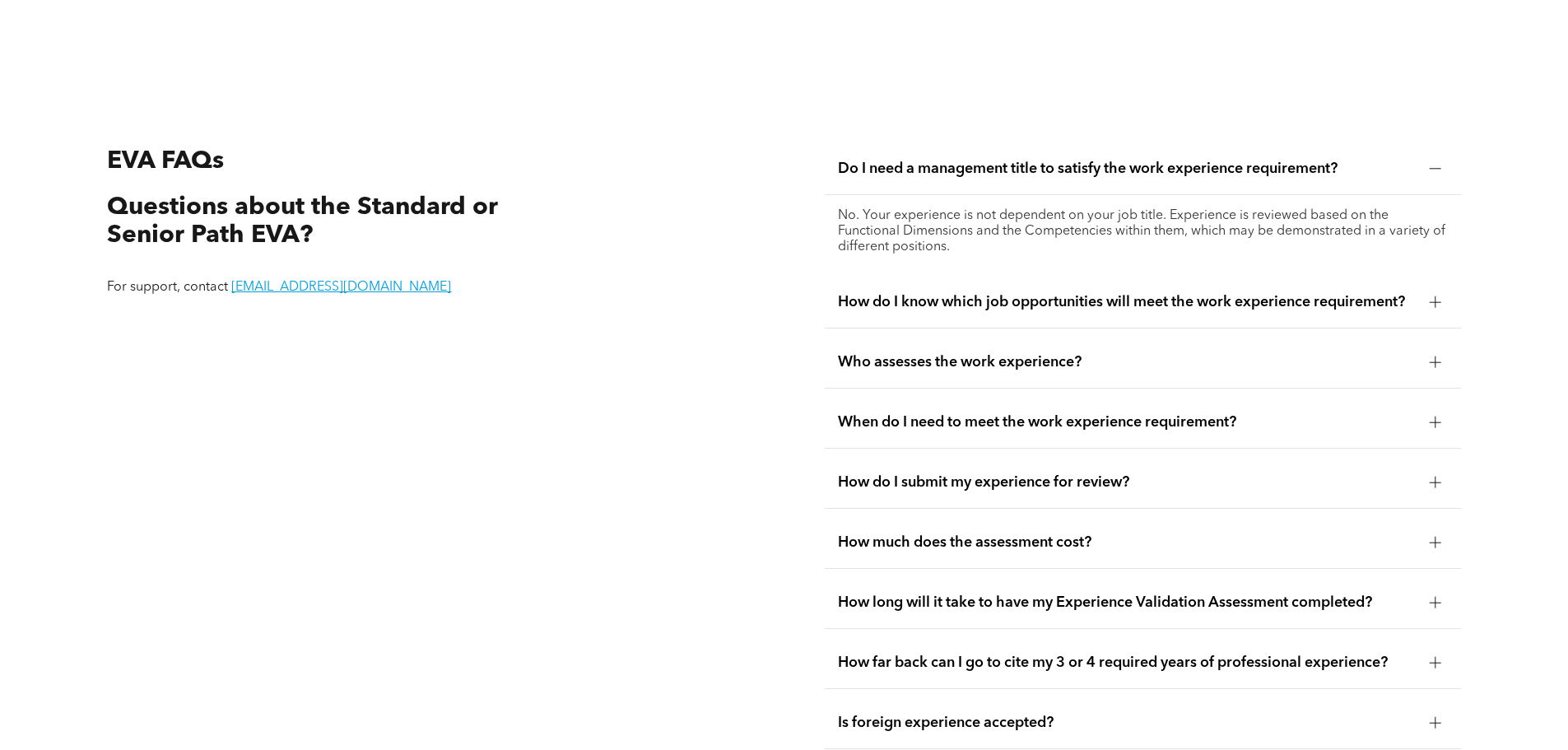
scroll to position [3044, 0]
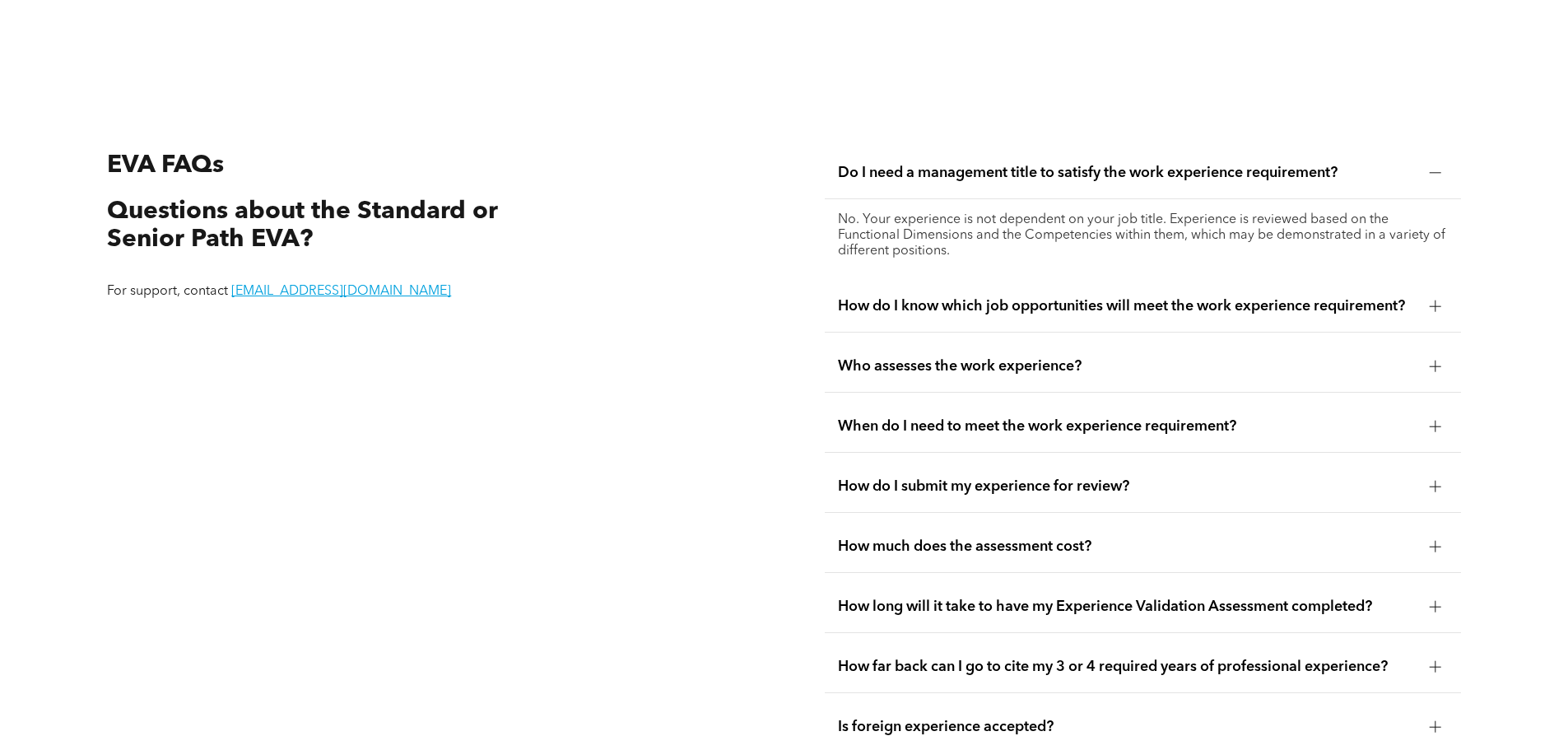
click at [940, 297] on span "How do I know which job opportunities will meet the work experience requirement?" at bounding box center [1127, 306] width 578 height 18
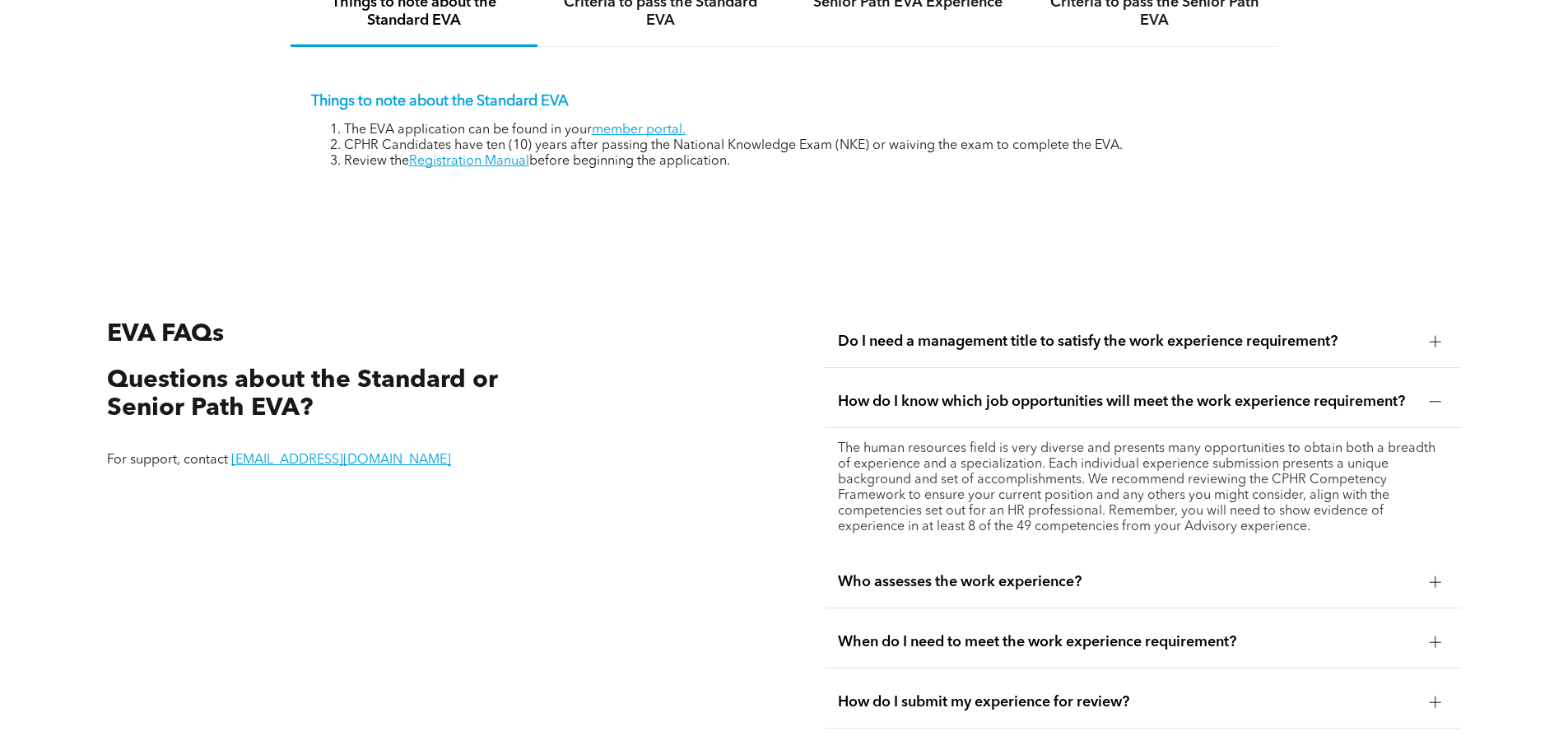
scroll to position [2880, 0]
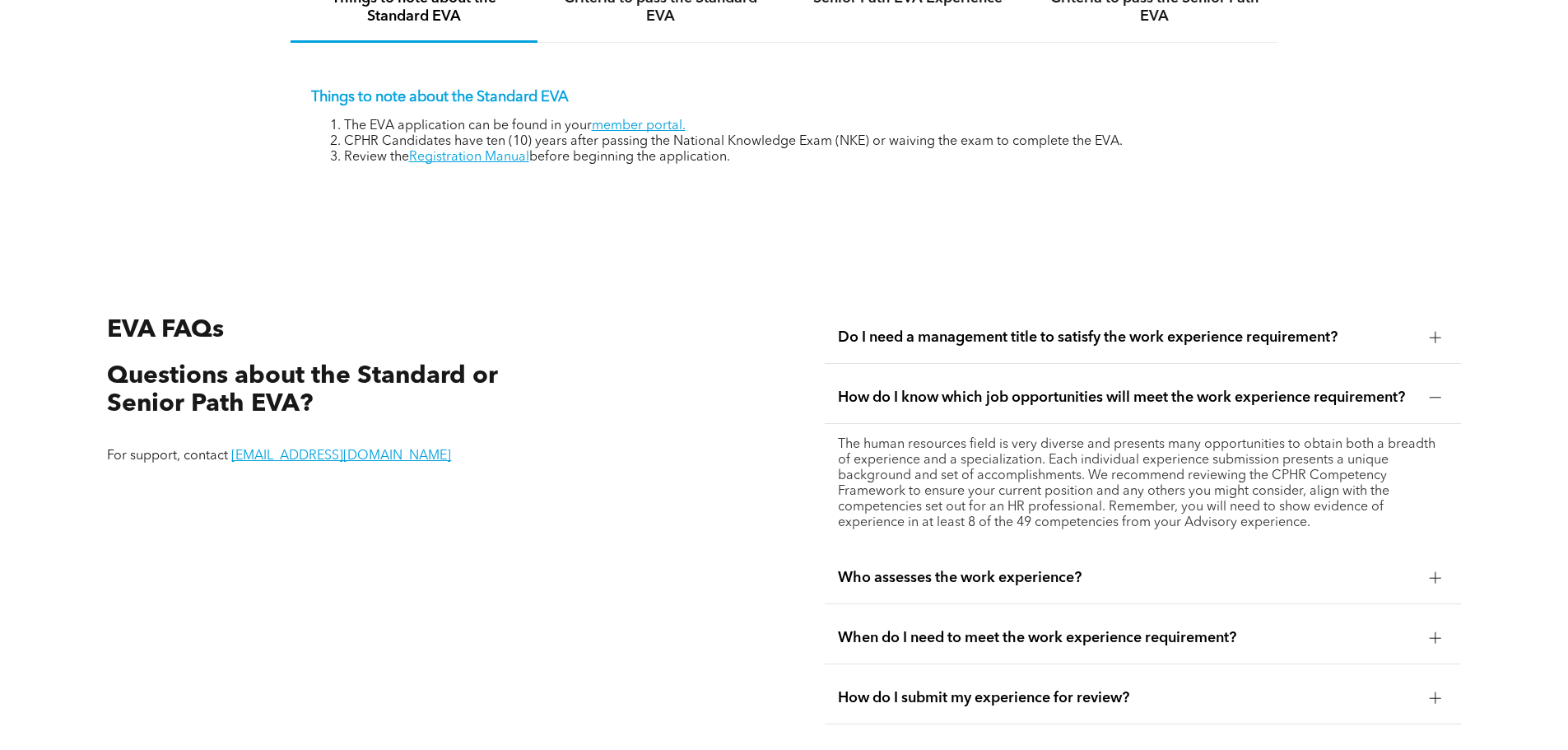
click at [947, 552] on div "Who assesses the work experience?" at bounding box center [1142, 577] width 636 height 52
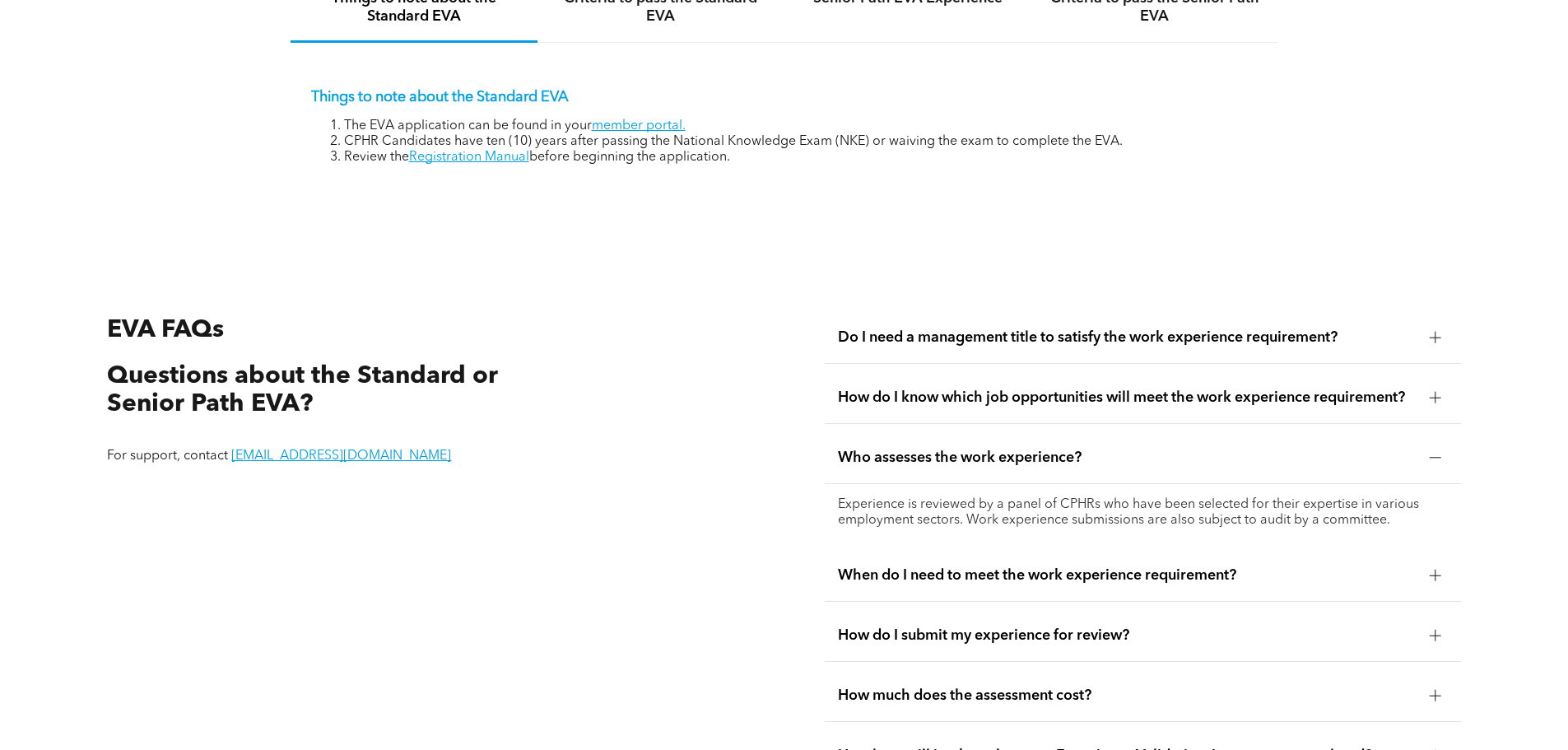
click at [1047, 567] on span "When do I need to meet the work experience requirement?" at bounding box center [1127, 576] width 578 height 18
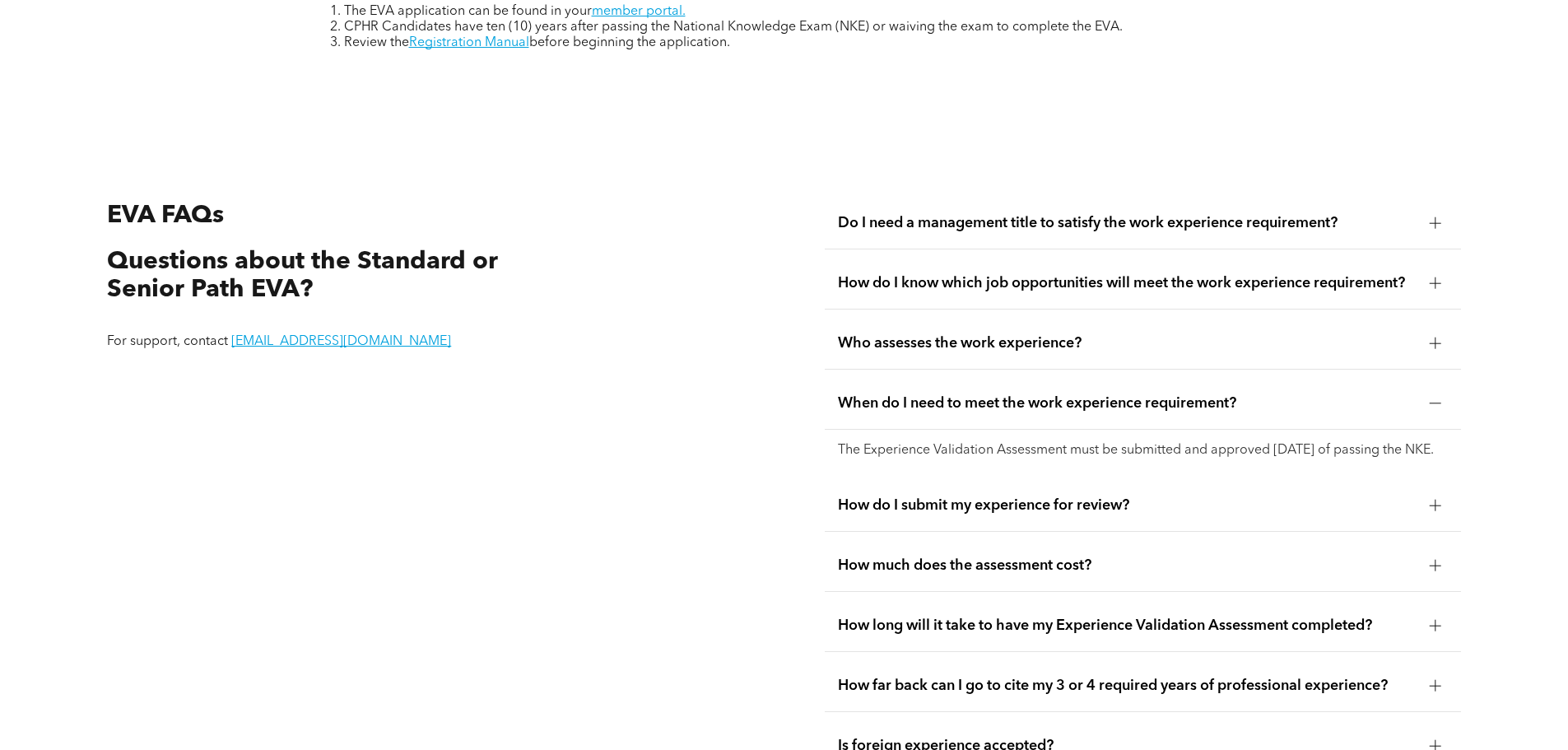
scroll to position [3025, 0]
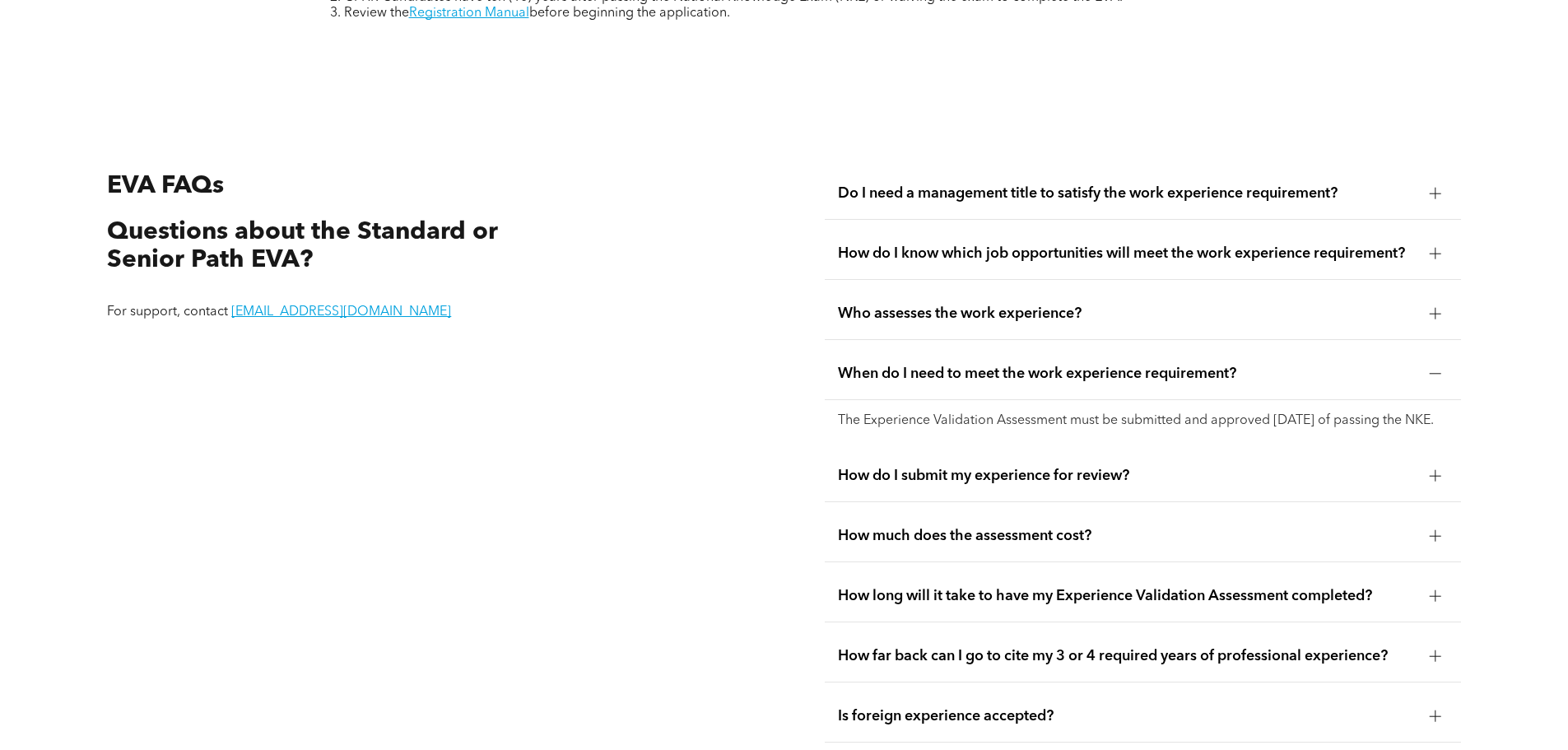
click at [949, 467] on span "How do I submit my experience for review?" at bounding box center [1127, 476] width 578 height 18
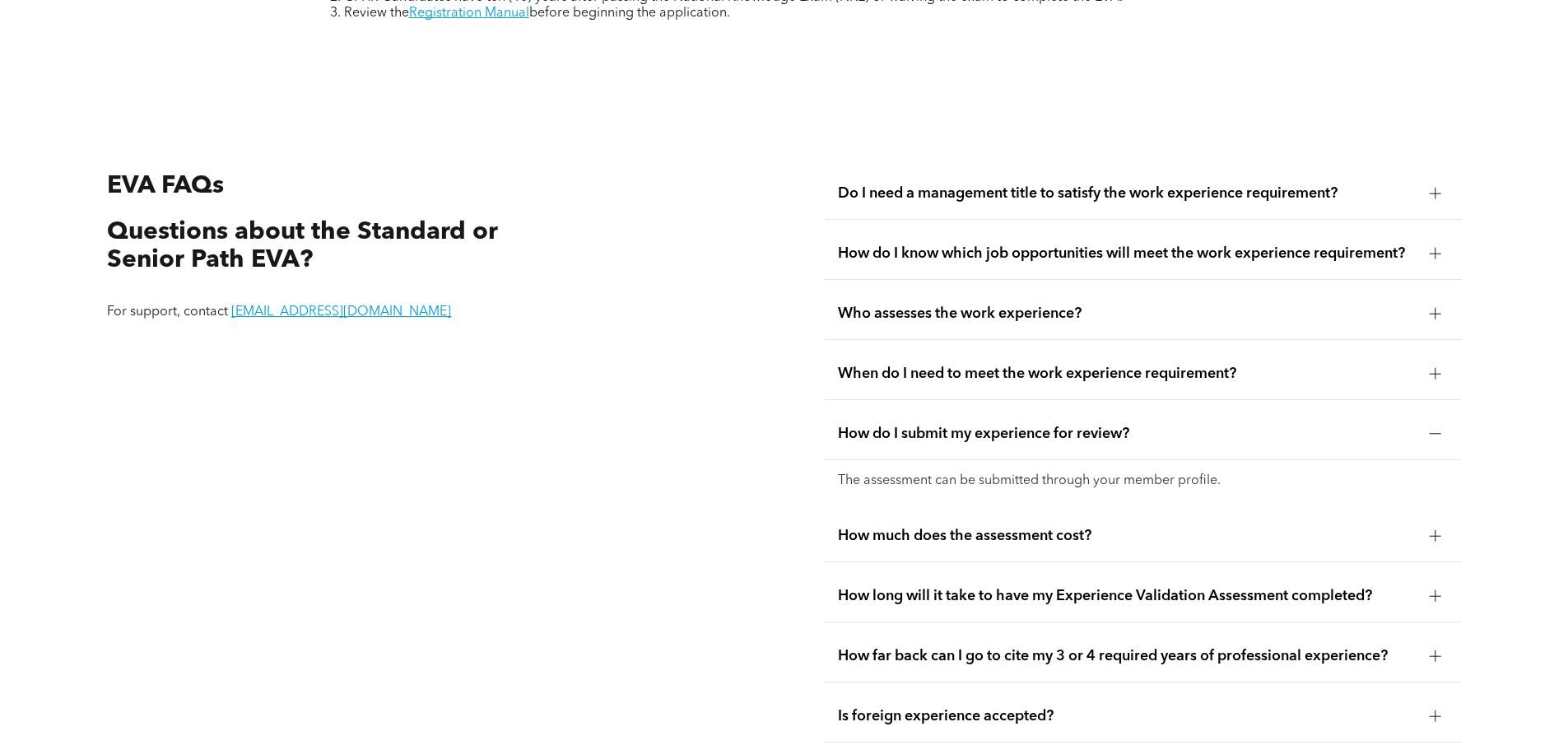
click at [1039, 365] on span "When do I need to meet the work experience requirement?" at bounding box center [1127, 374] width 578 height 18
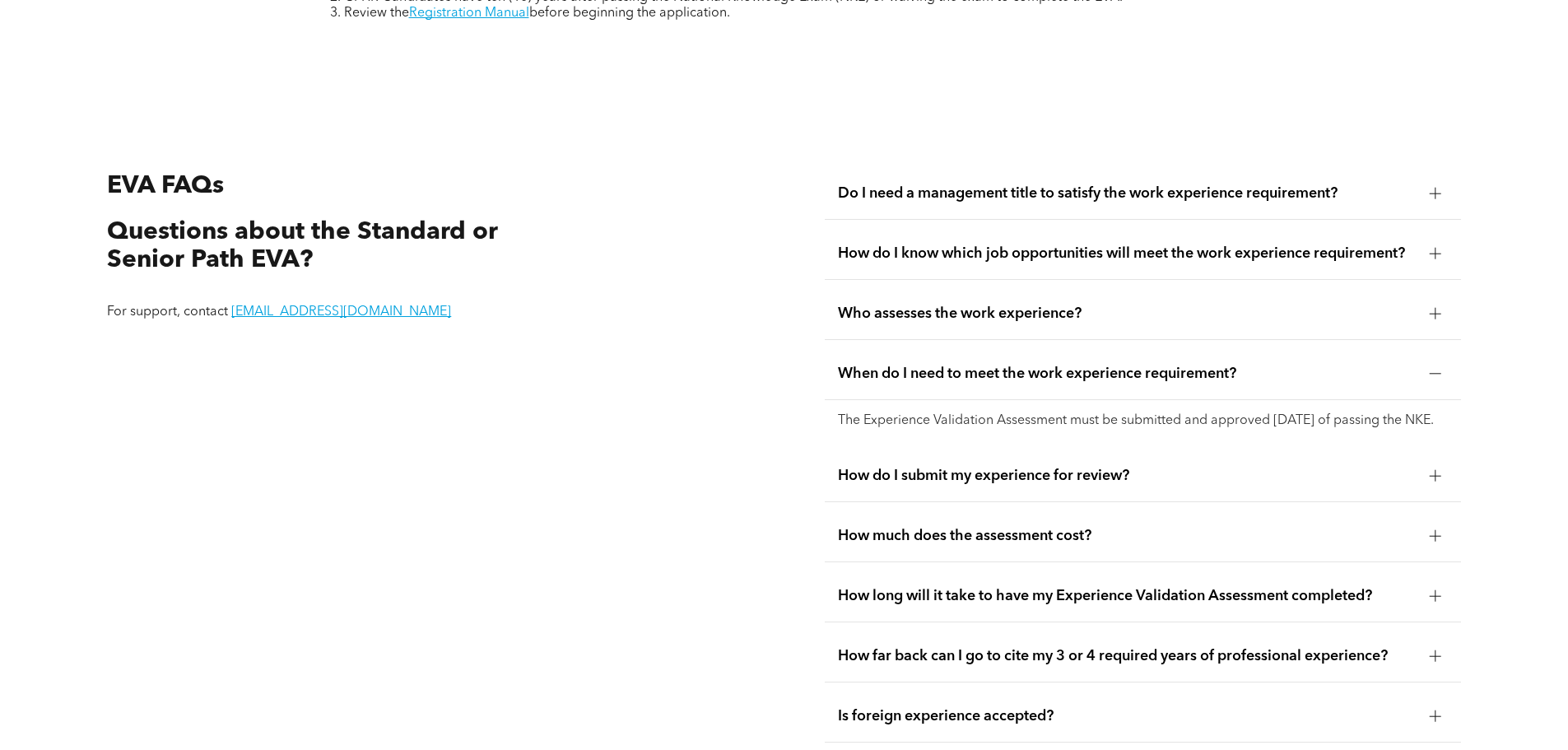
click at [1027, 455] on div "How do I submit my experience for review?" at bounding box center [1142, 476] width 636 height 52
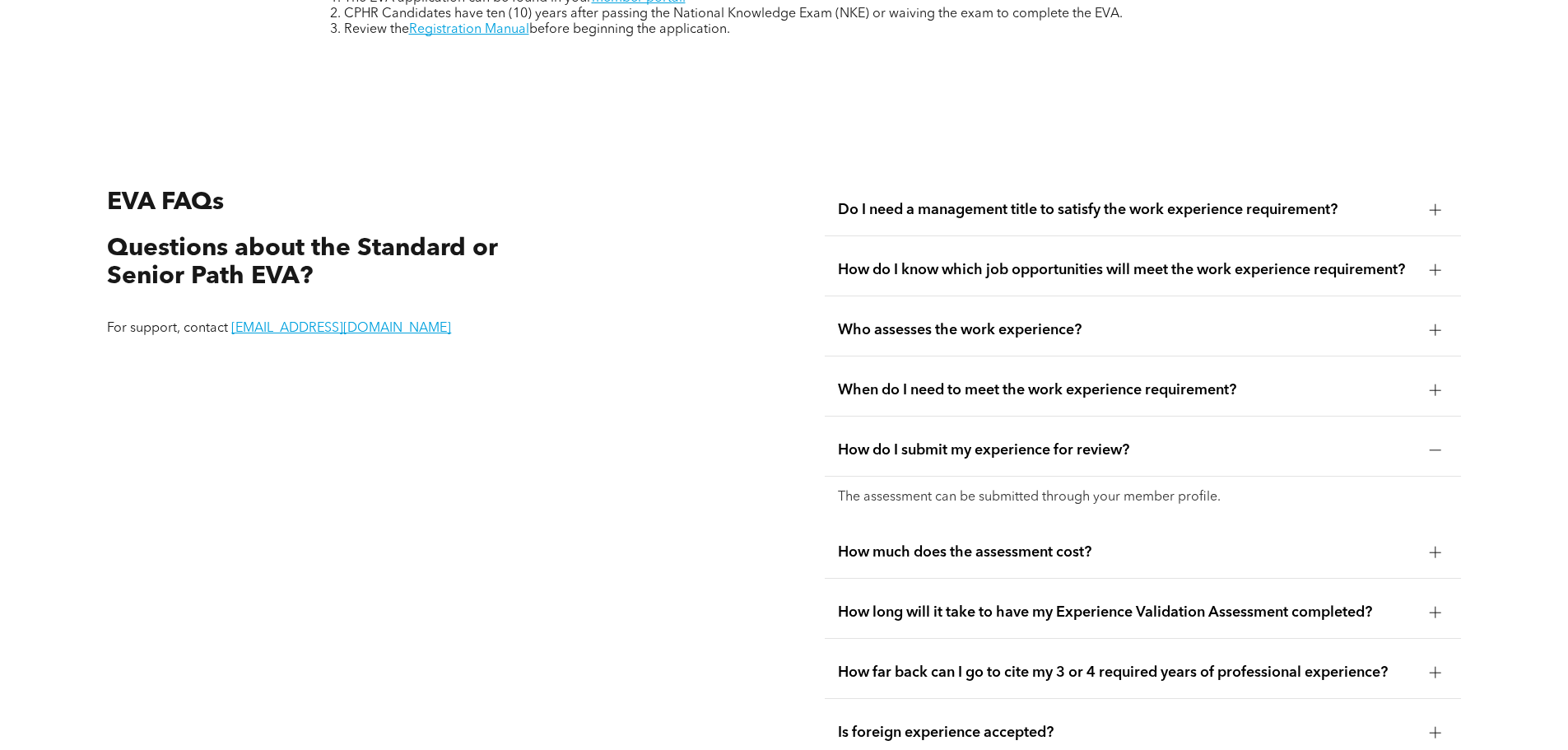
scroll to position [3004, 0]
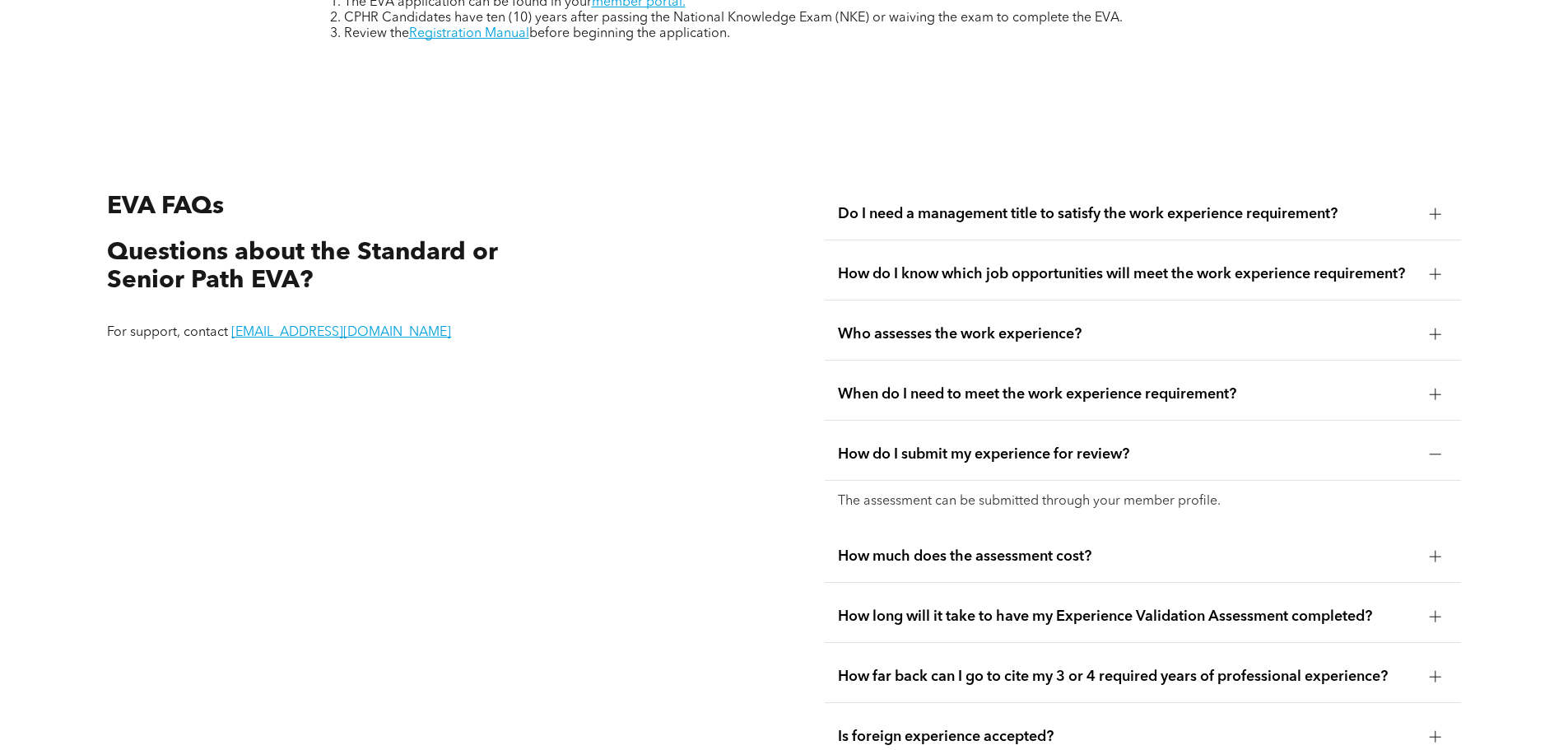
click at [1013, 548] on div "How much does the assessment cost?" at bounding box center [1142, 557] width 636 height 52
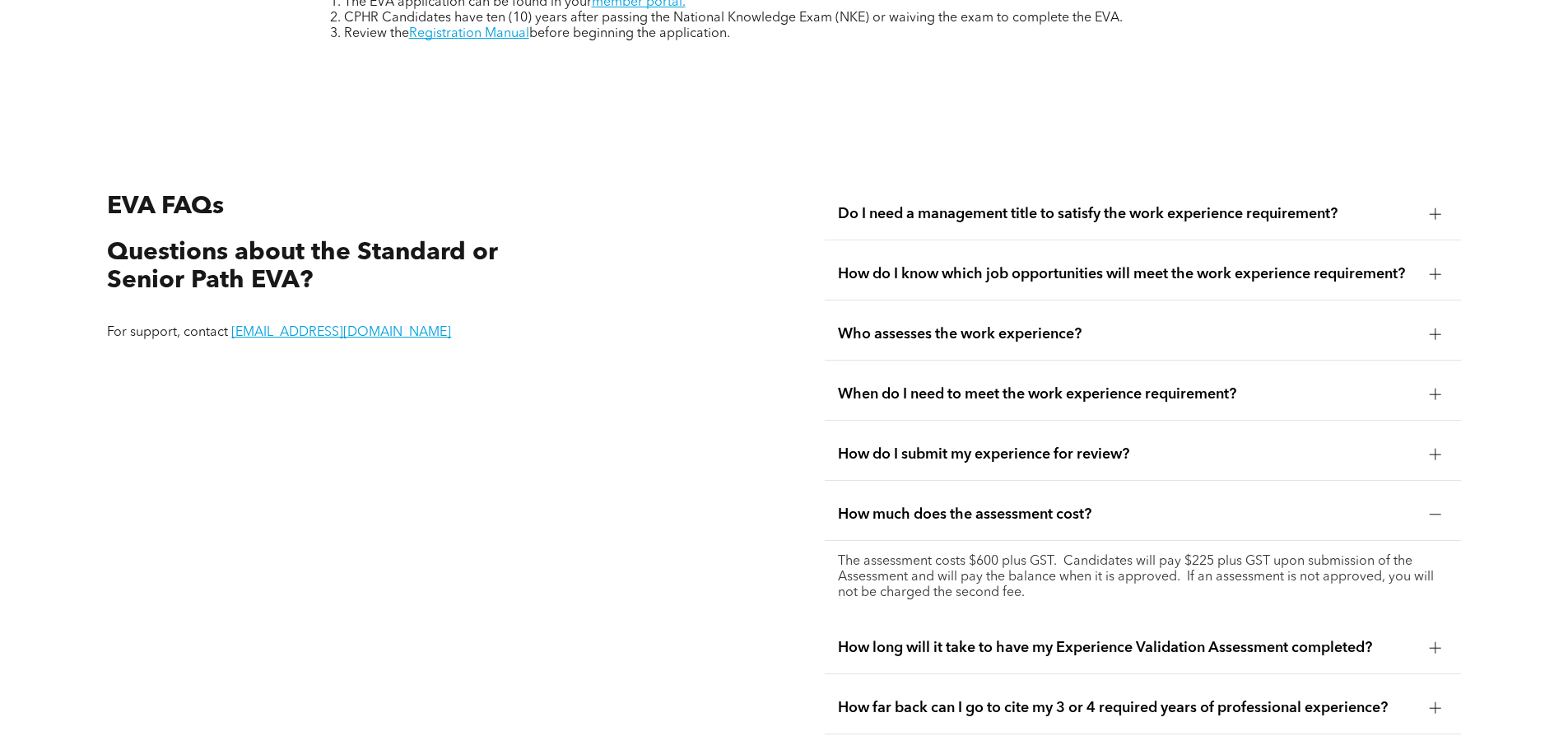
click at [980, 622] on div "How long will it take to have my Experience Validation Assessment completed?" at bounding box center [1142, 647] width 636 height 52
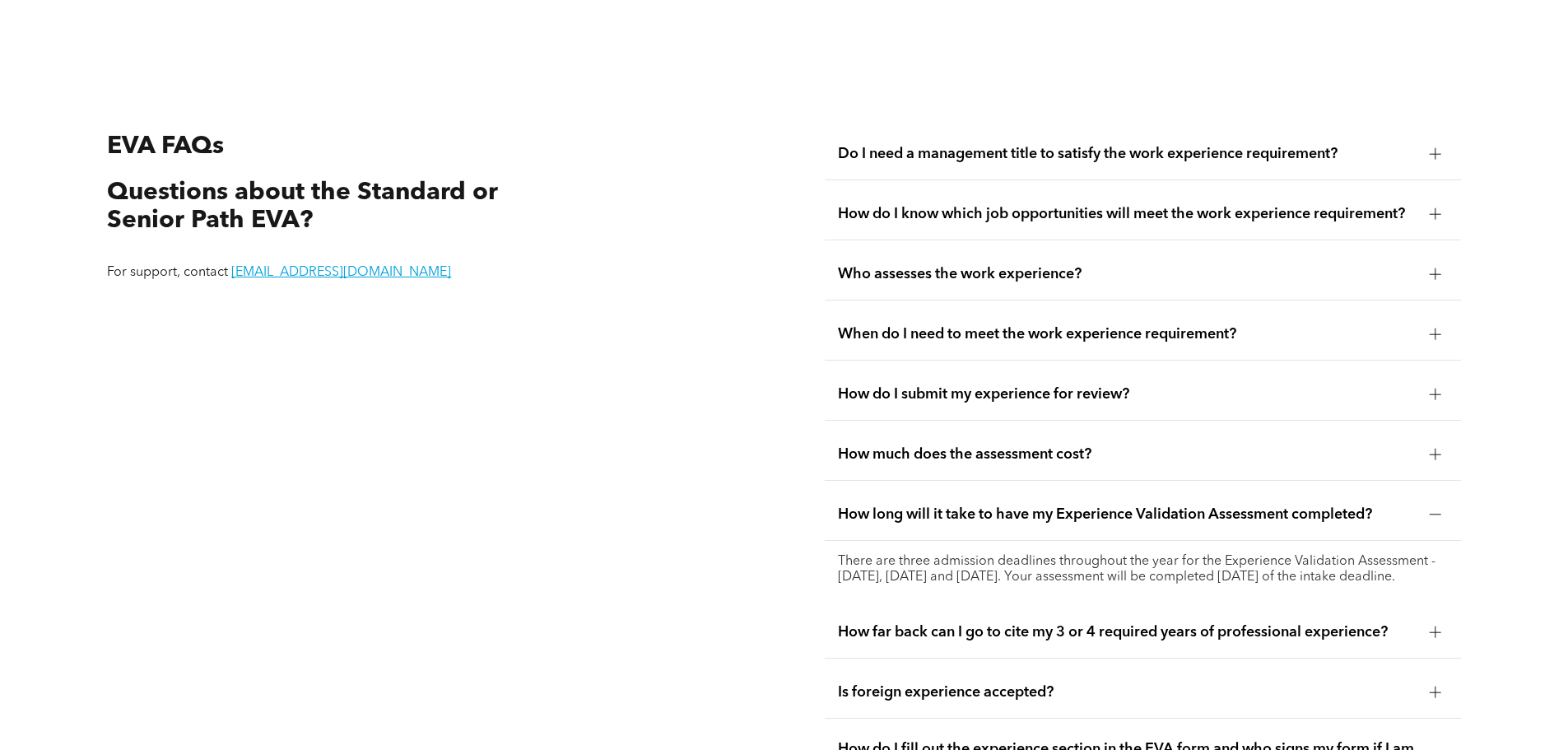
scroll to position [3065, 0]
drag, startPoint x: 1078, startPoint y: 552, endPoint x: 1205, endPoint y: 559, distance: 127.2
click at [1205, 559] on p "There are three admission deadlines throughout the year for the Experience Vali…" at bounding box center [1143, 567] width 610 height 31
click at [1265, 539] on div "There are three admission deadlines throughout the year for the Experience Vali…" at bounding box center [1142, 567] width 636 height 57
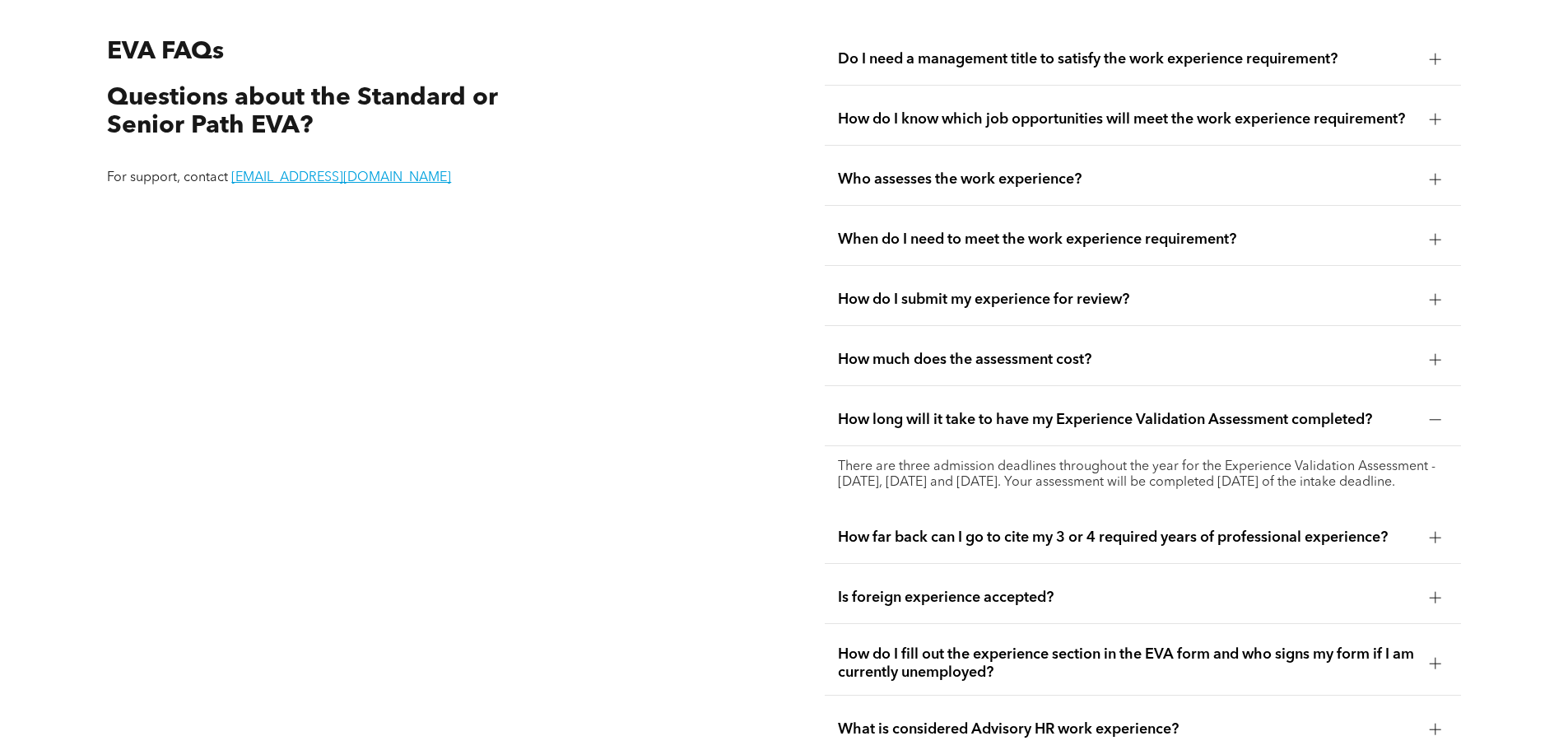
scroll to position [3189, 0]
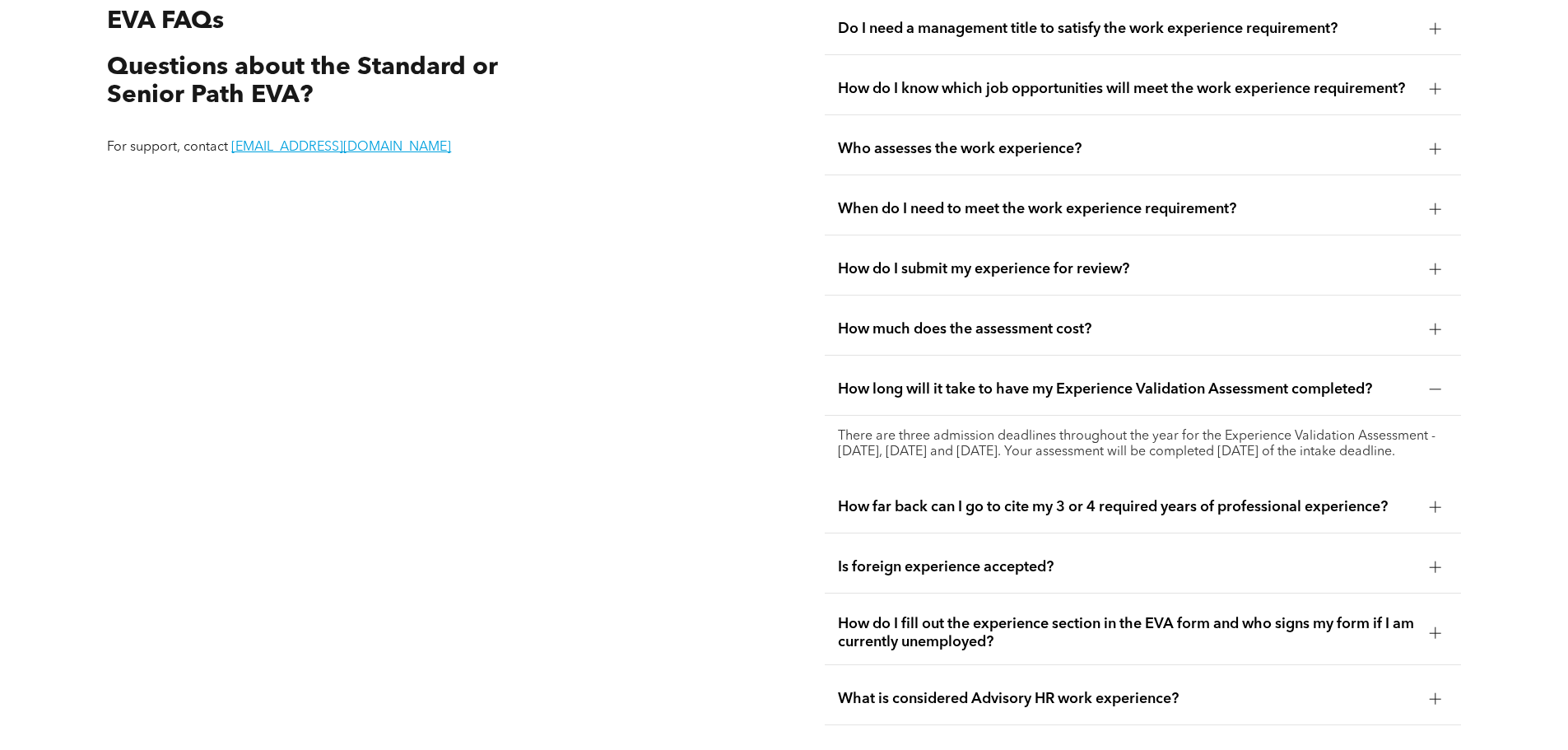
click at [973, 506] on span "How far back can I go to cite my 3 or 4 required years of professional experien…" at bounding box center [1127, 507] width 578 height 18
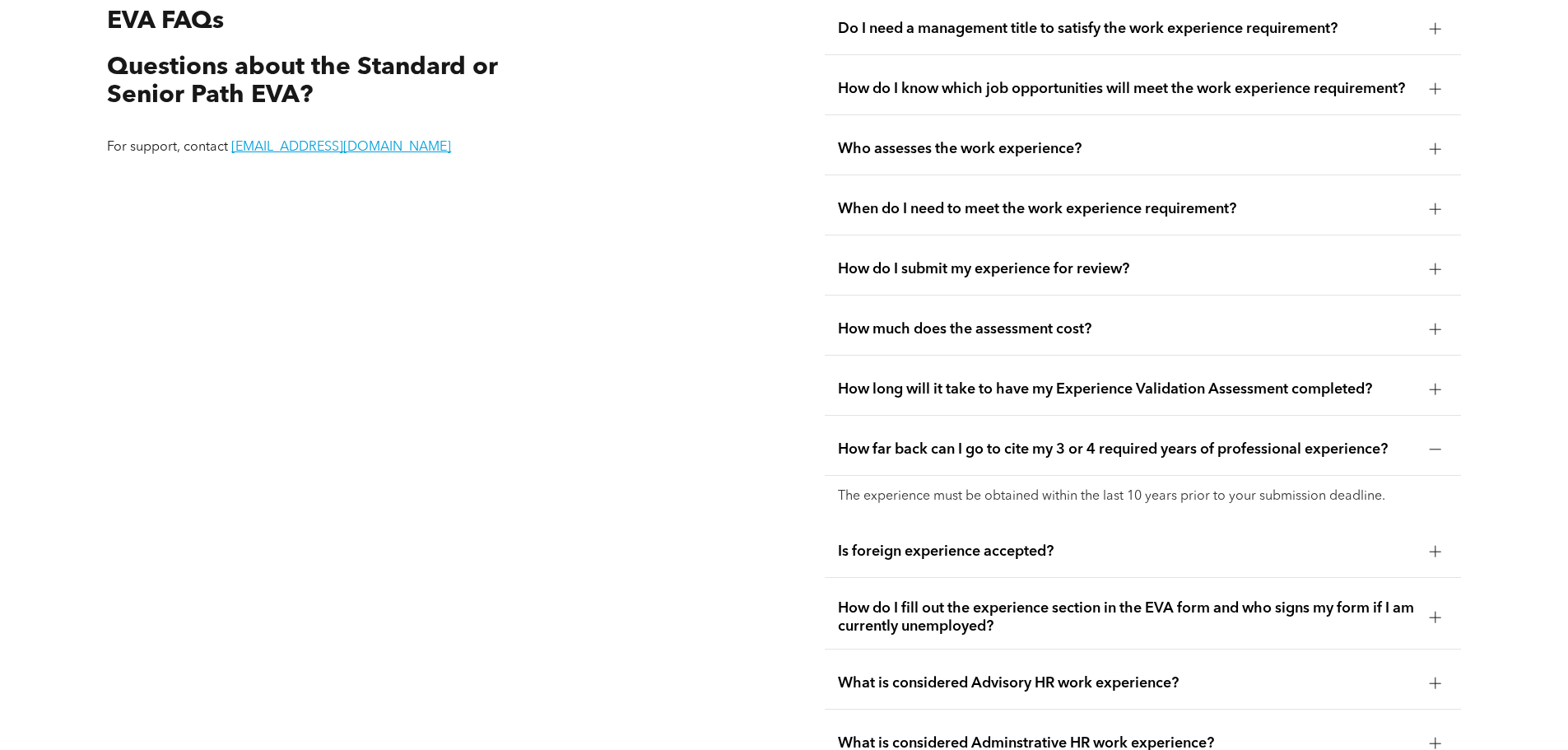
click at [942, 542] on span "Is foreign experience accepted?" at bounding box center [1127, 551] width 578 height 18
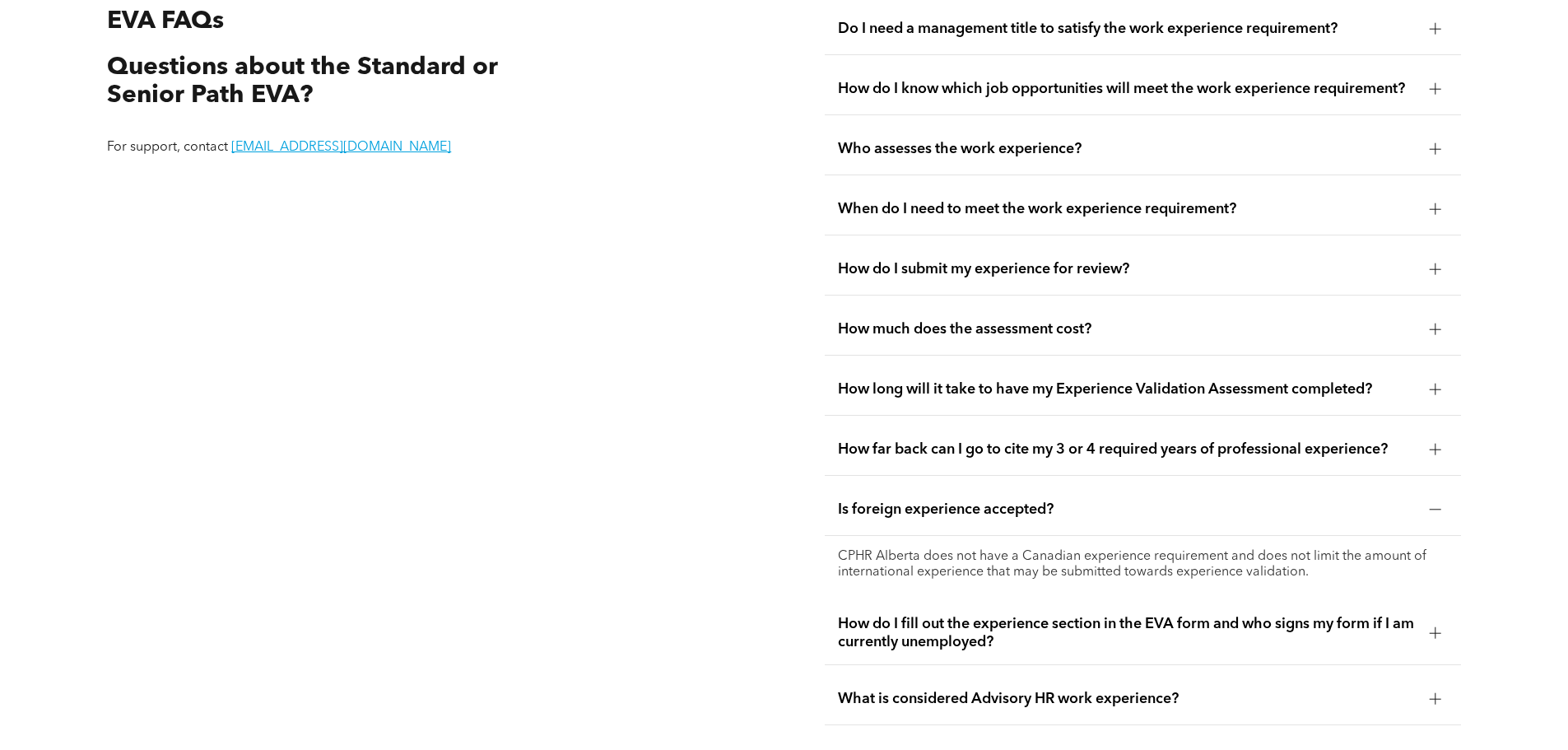
click at [931, 619] on span "How do I fill out the experience section in the EVA form and who signs my form …" at bounding box center [1127, 633] width 578 height 36
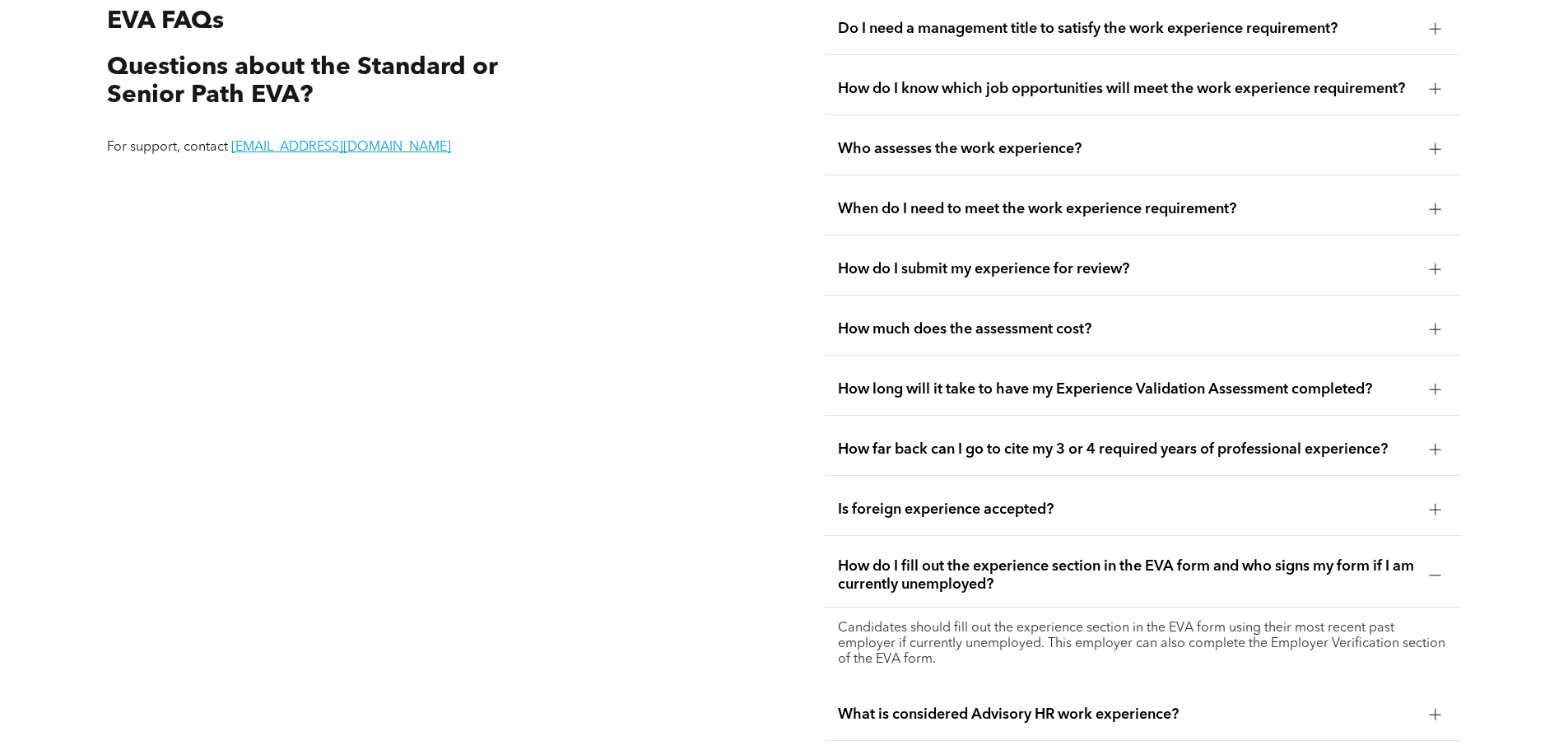
click at [630, 509] on div "EVA FAQs Questions about the Standard or Senior Path EVA? For support, contact …" at bounding box center [425, 401] width 663 height 824
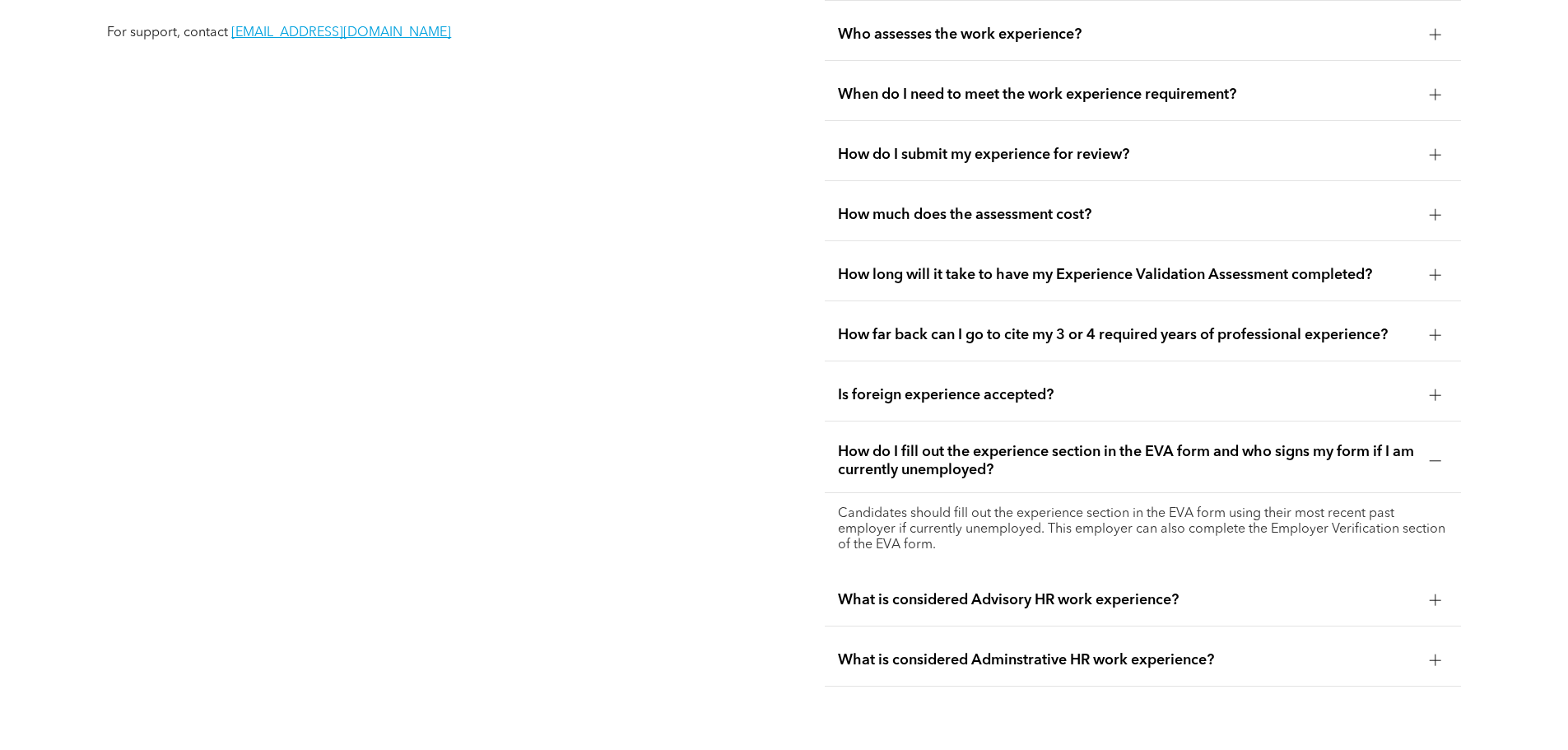
scroll to position [3312, 0]
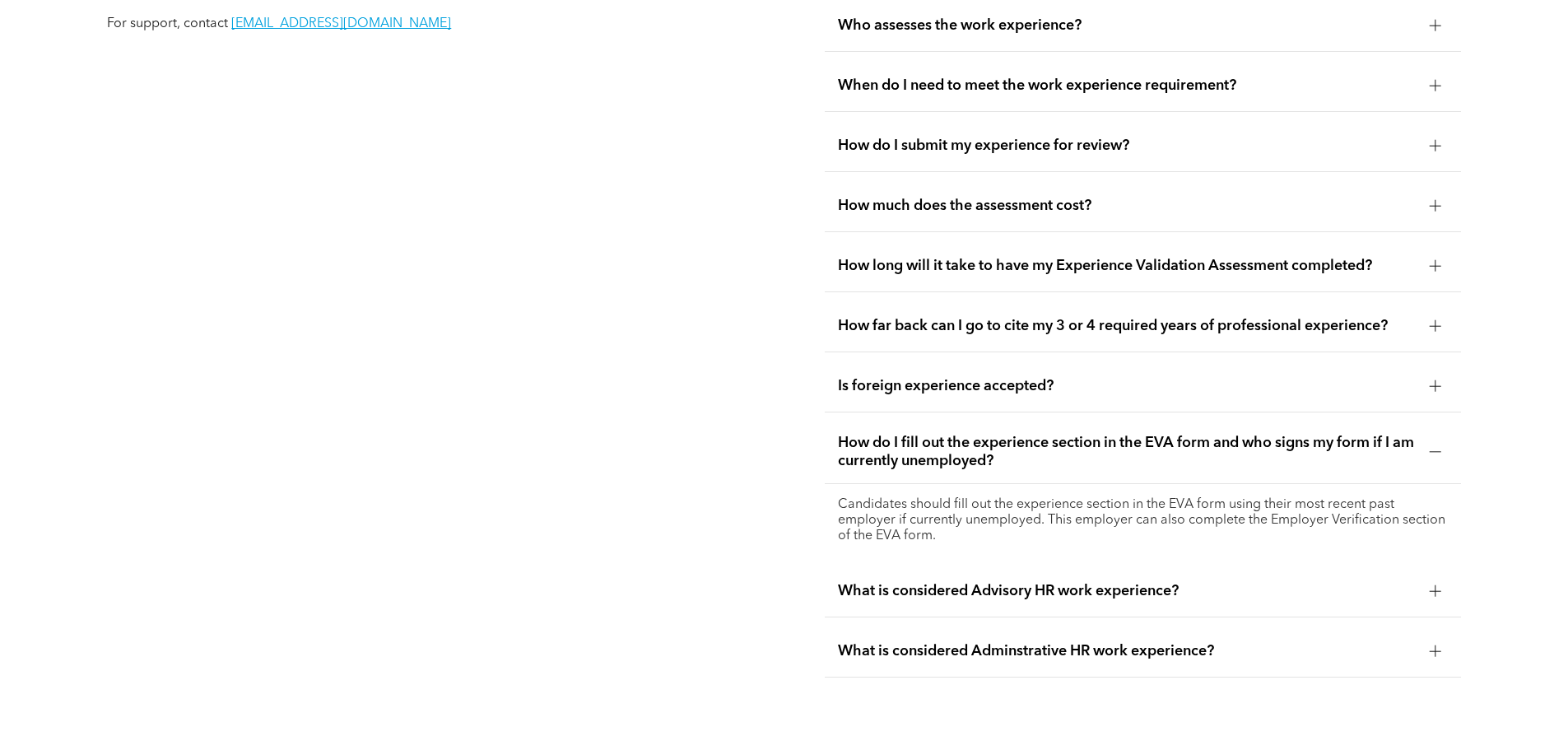
click at [953, 582] on span "What is considered Advisory HR work experience?" at bounding box center [1127, 591] width 578 height 18
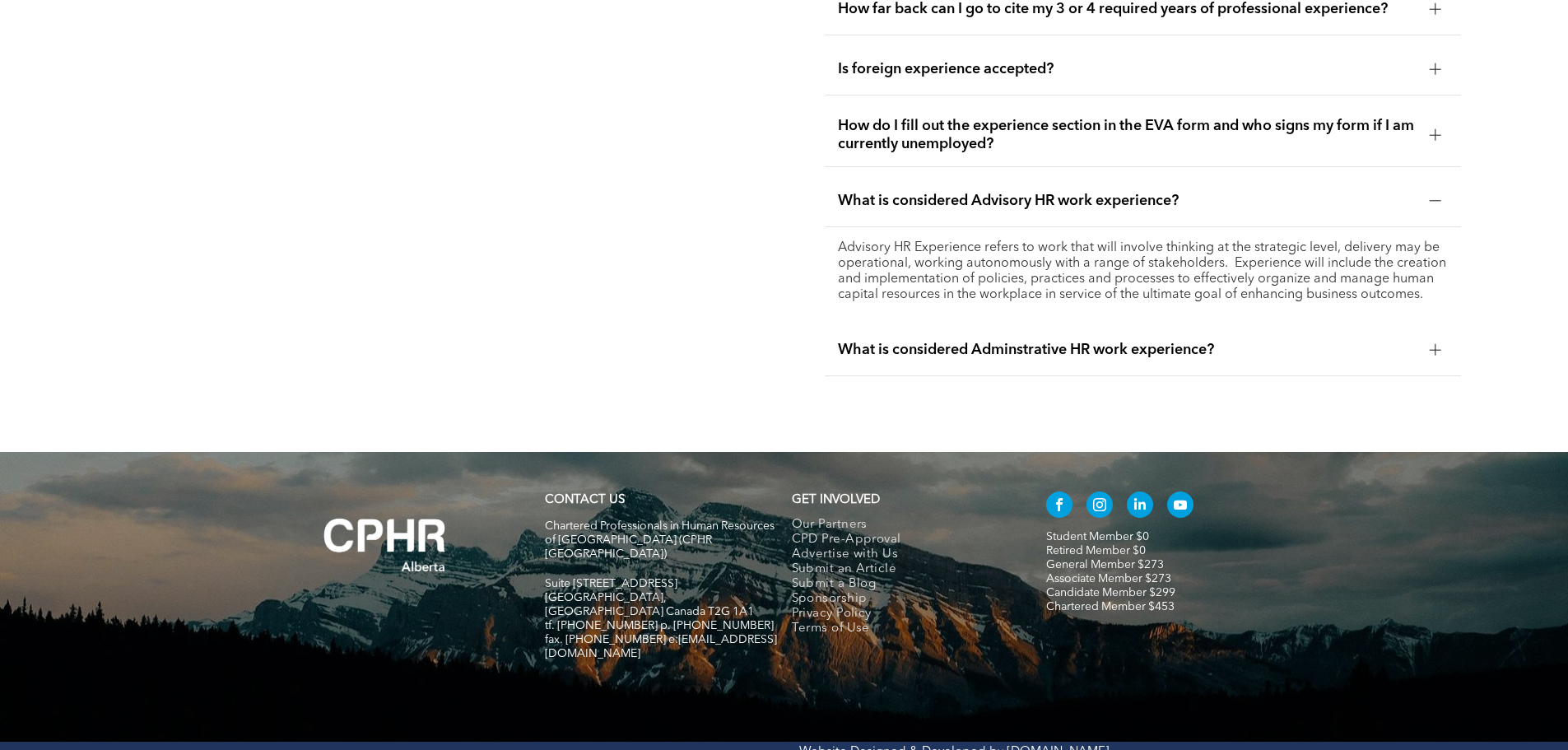
click at [1022, 343] on div "What is considered Adminstrative HR work experience?" at bounding box center [1142, 350] width 636 height 52
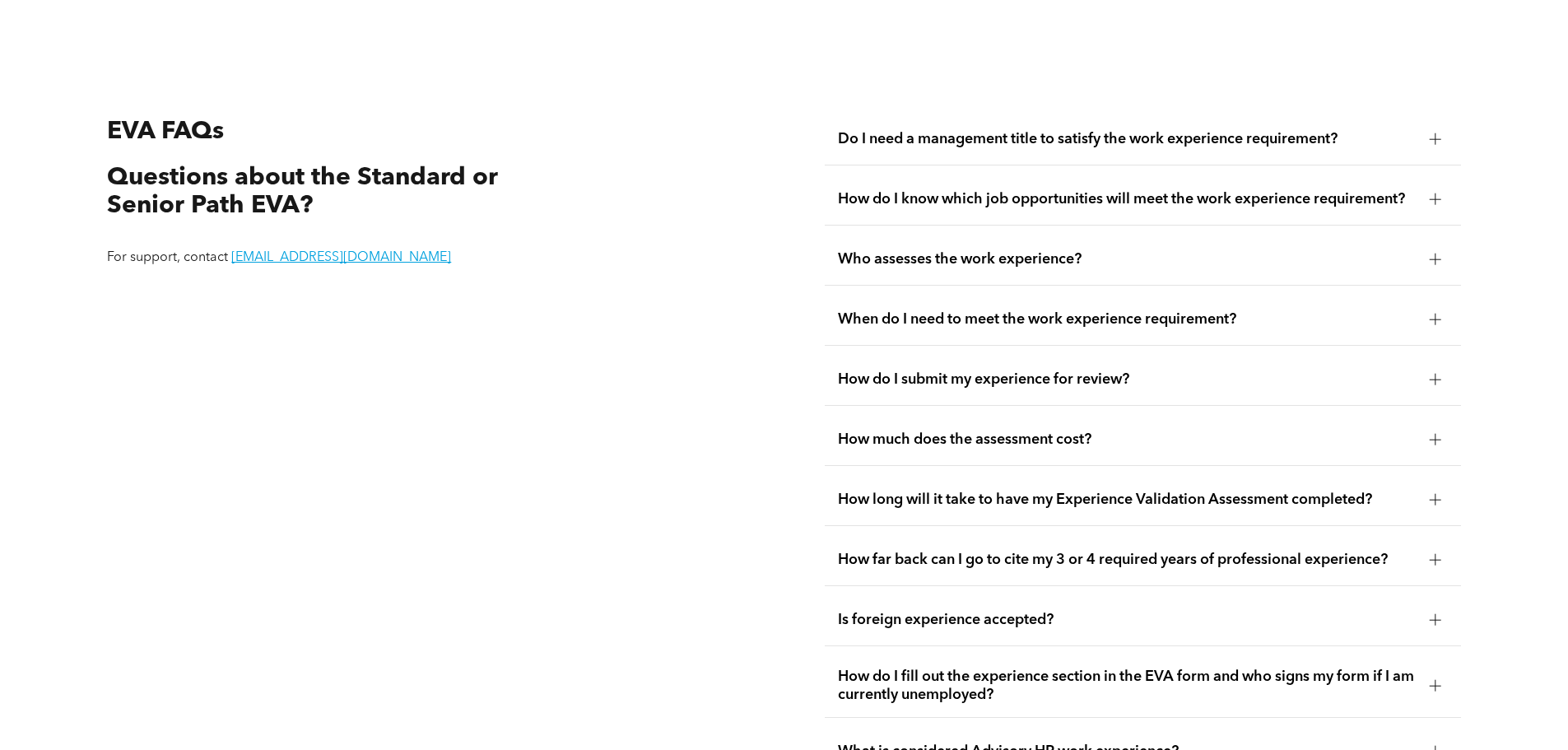
scroll to position [3243, 0]
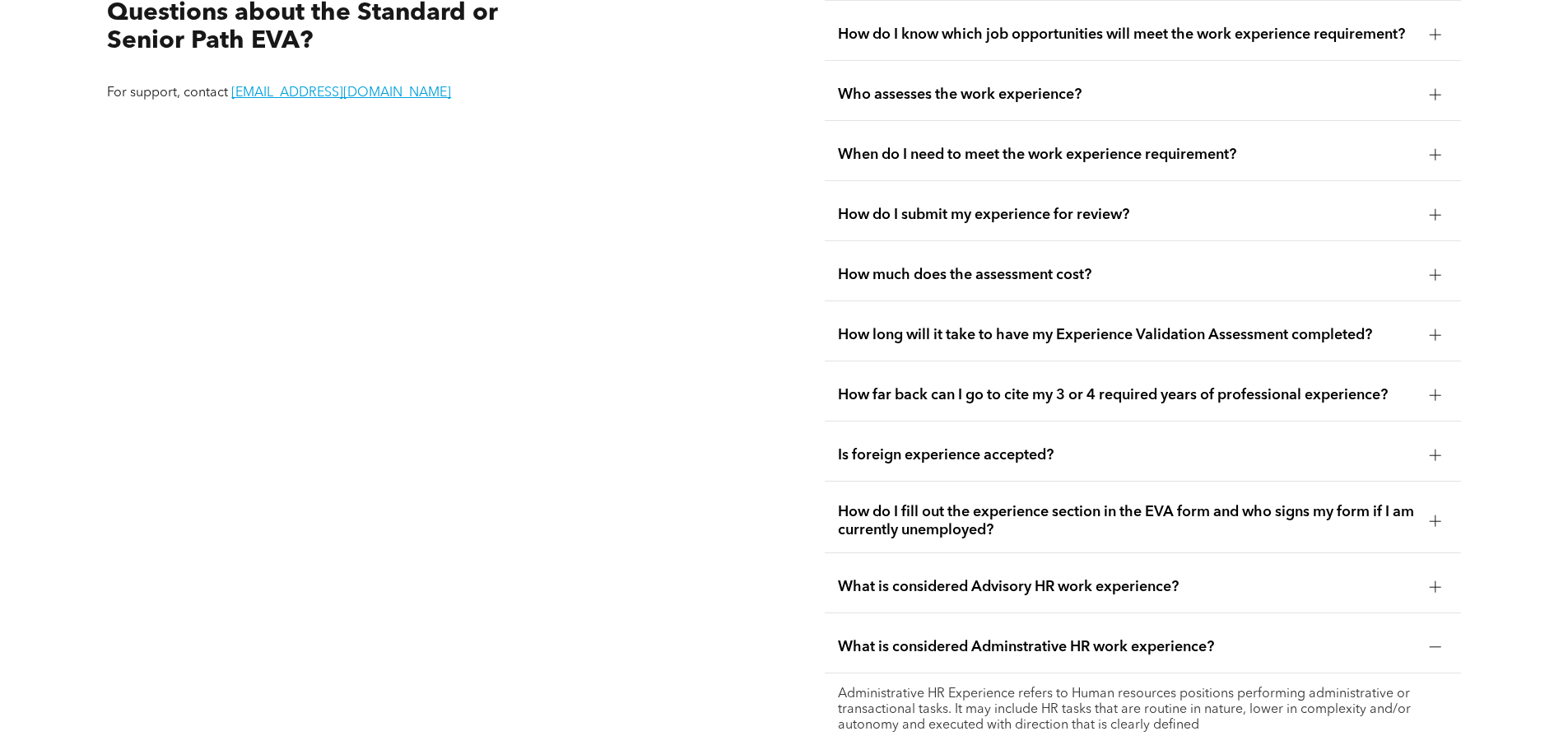
click at [1122, 266] on div "How much does the assessment cost?" at bounding box center [1142, 275] width 636 height 52
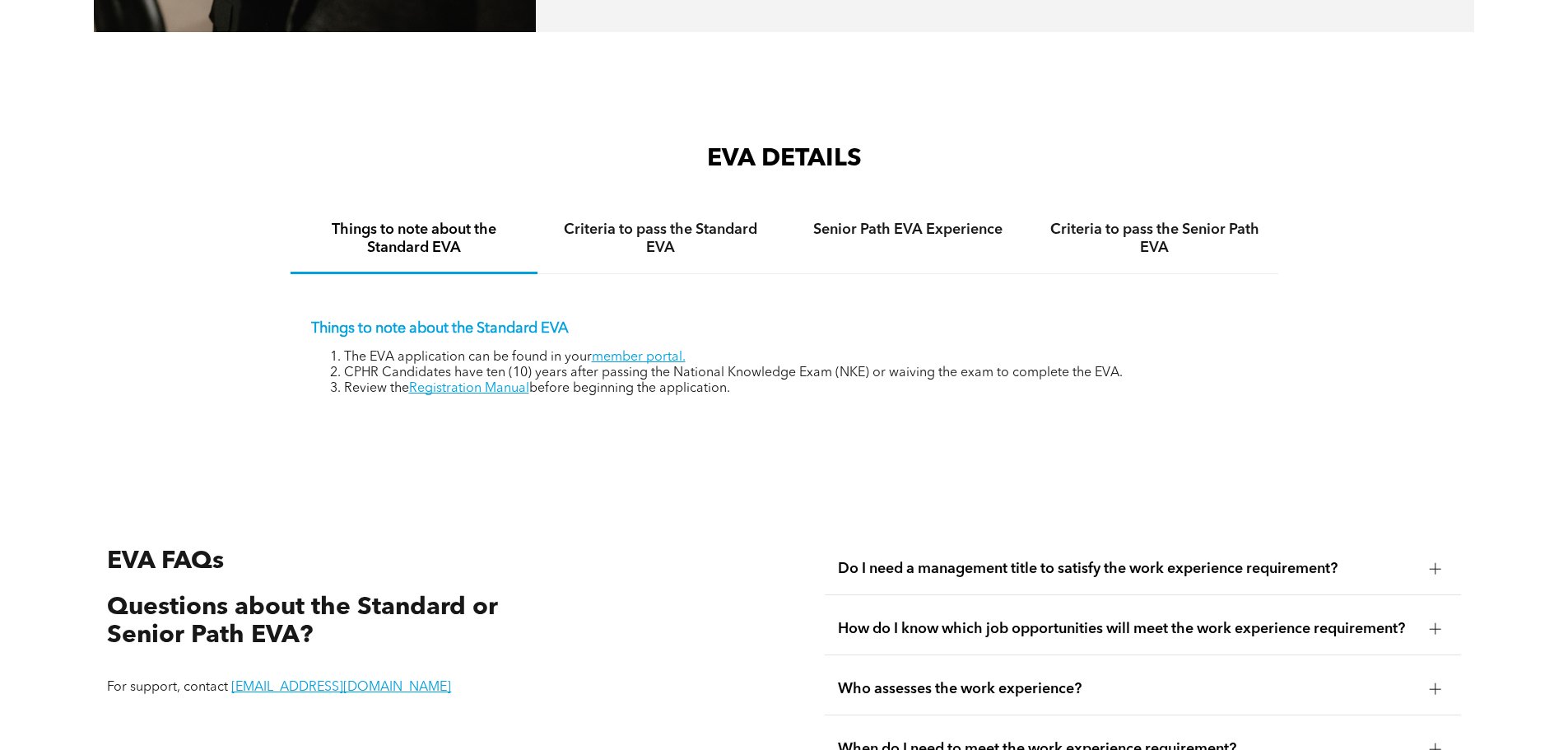
scroll to position [2626, 0]
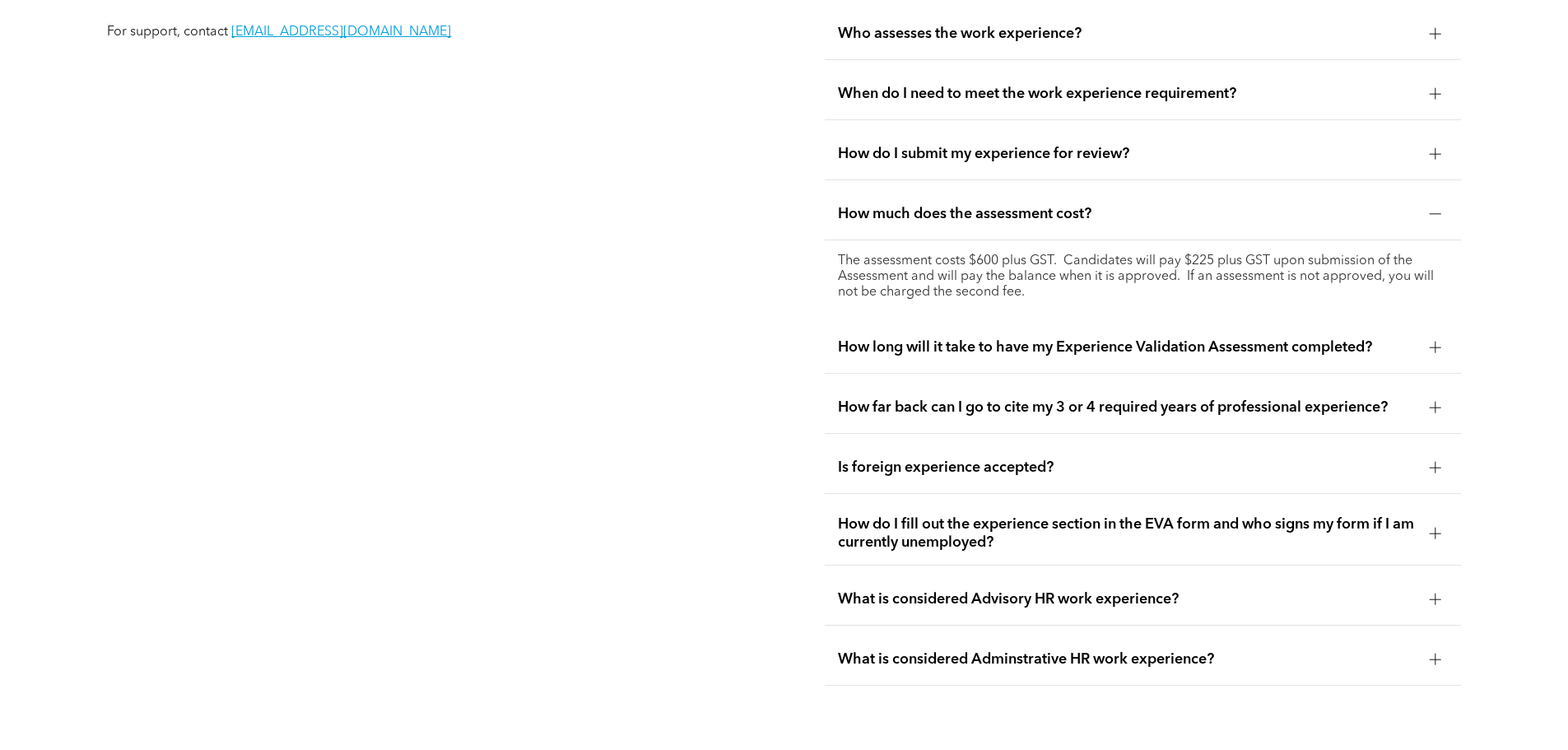
scroll to position [3305, 0]
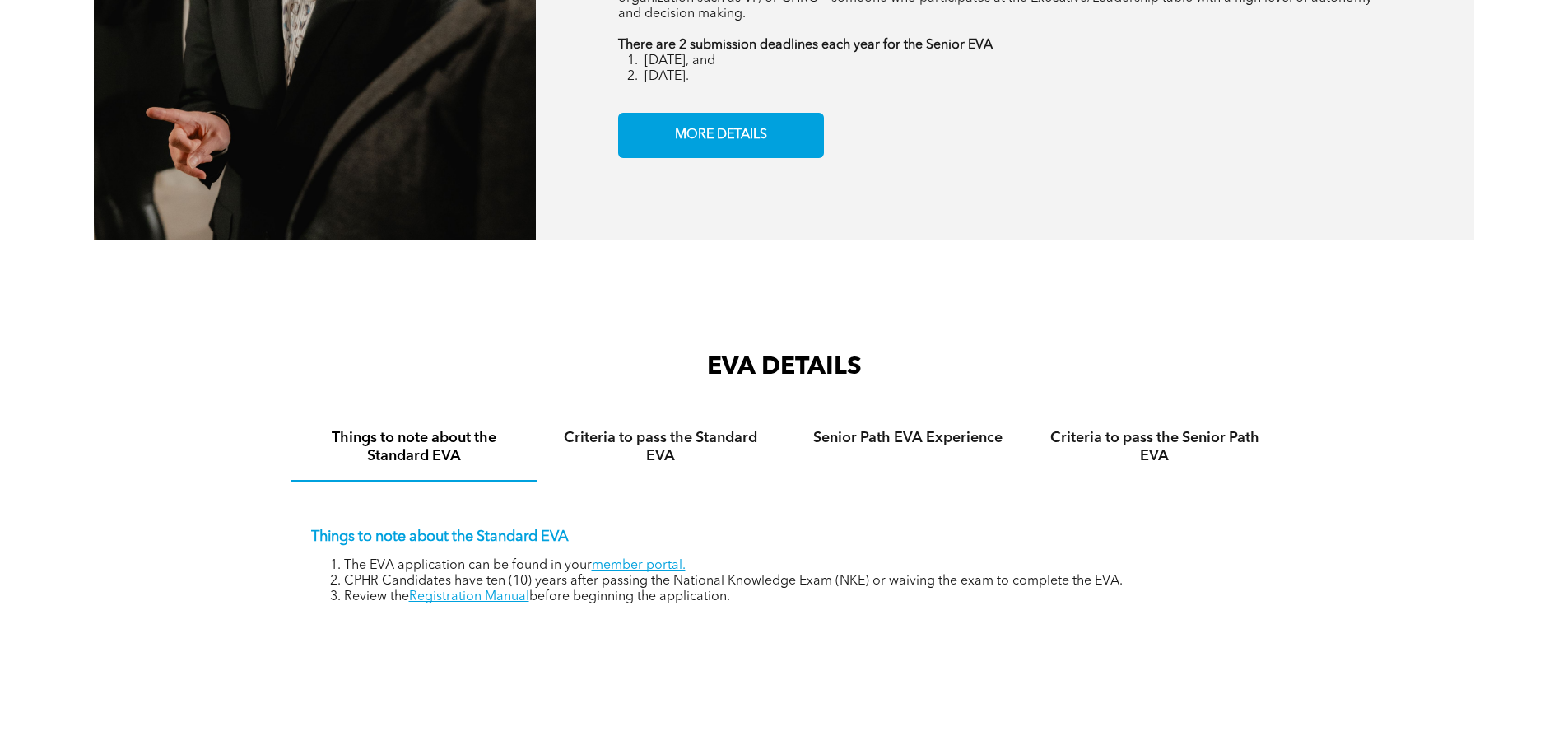
click at [587, 528] on p "Things to note about the Standard EVA" at bounding box center [784, 537] width 946 height 18
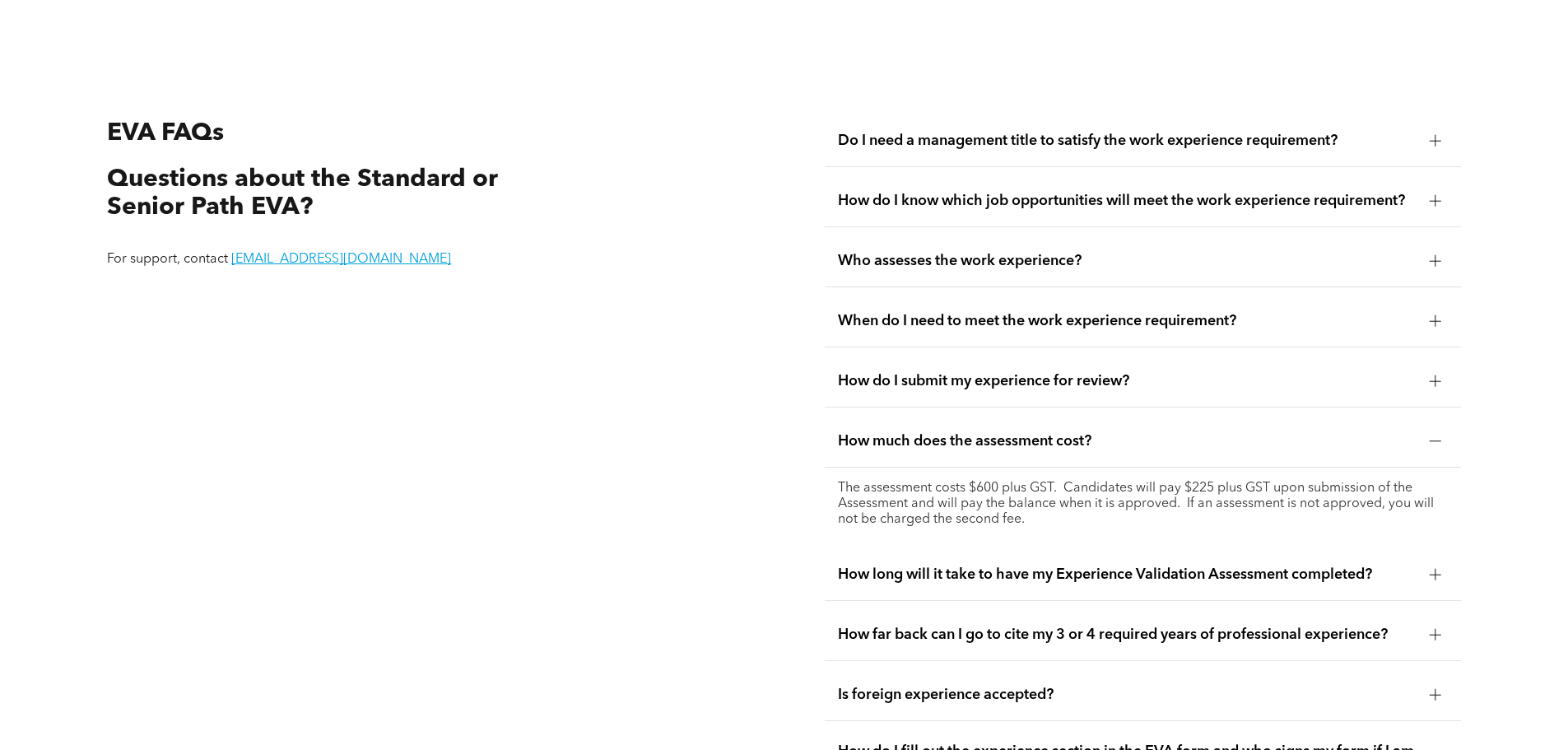
scroll to position [3079, 0]
click at [1017, 191] on div "How do I know which job opportunities will meet the work experience requirement?" at bounding box center [1142, 199] width 636 height 52
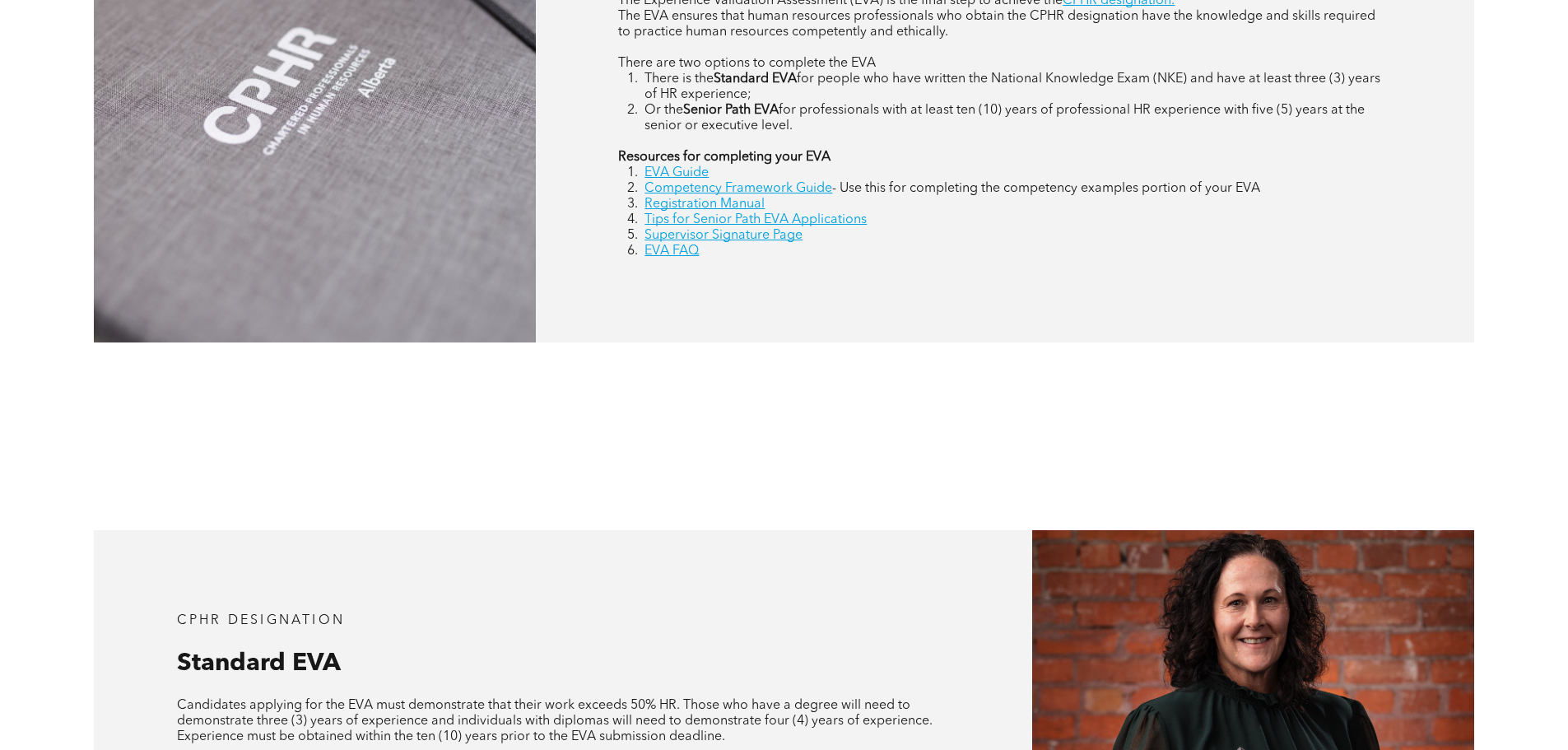
scroll to position [795, 0]
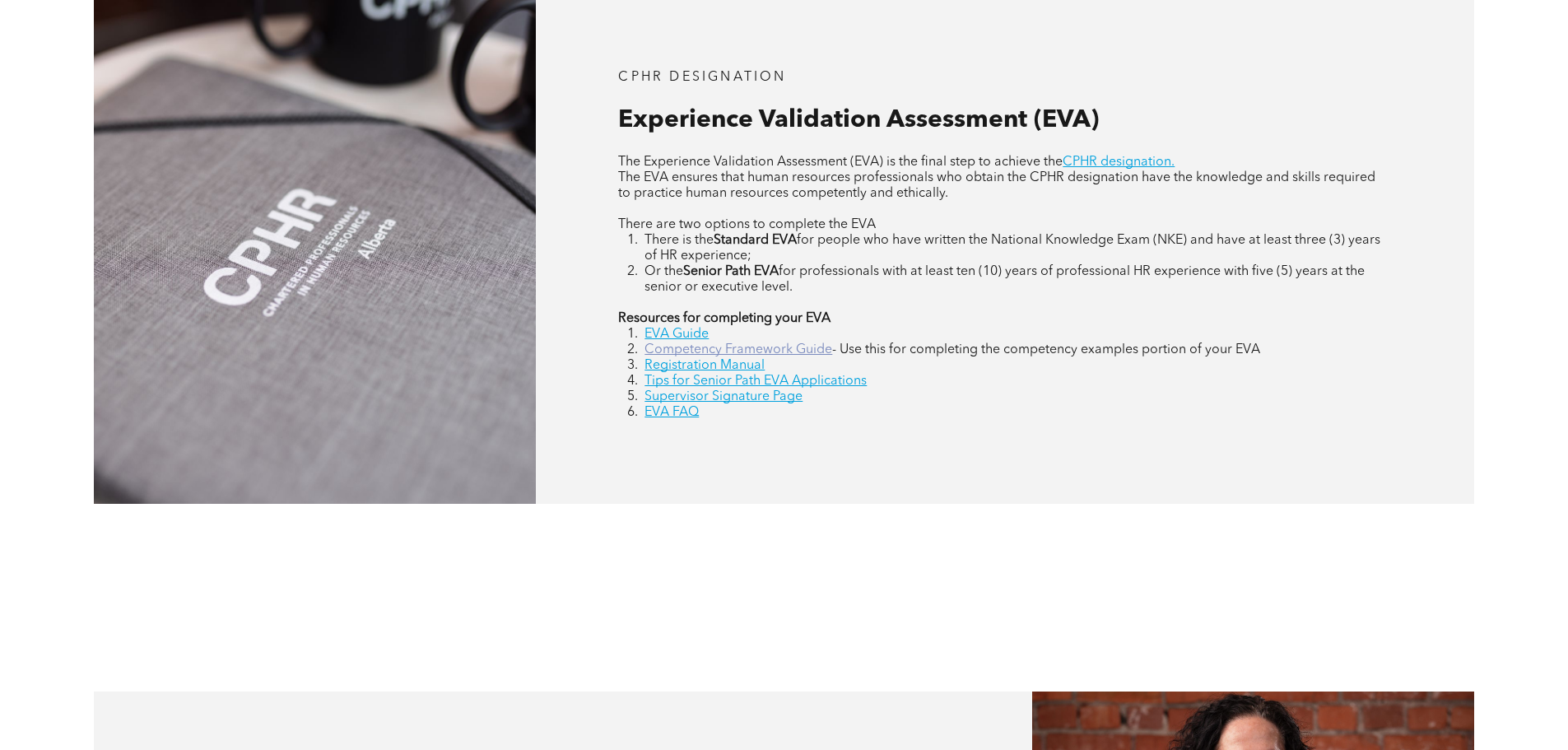
click at [774, 352] on link "Competency Framework Guide" at bounding box center [738, 350] width 188 height 14
click at [796, 402] on link "Supervisor Signature Page" at bounding box center [724, 397] width 158 height 14
click at [685, 412] on link "EVA FAQ" at bounding box center [672, 412] width 54 height 14
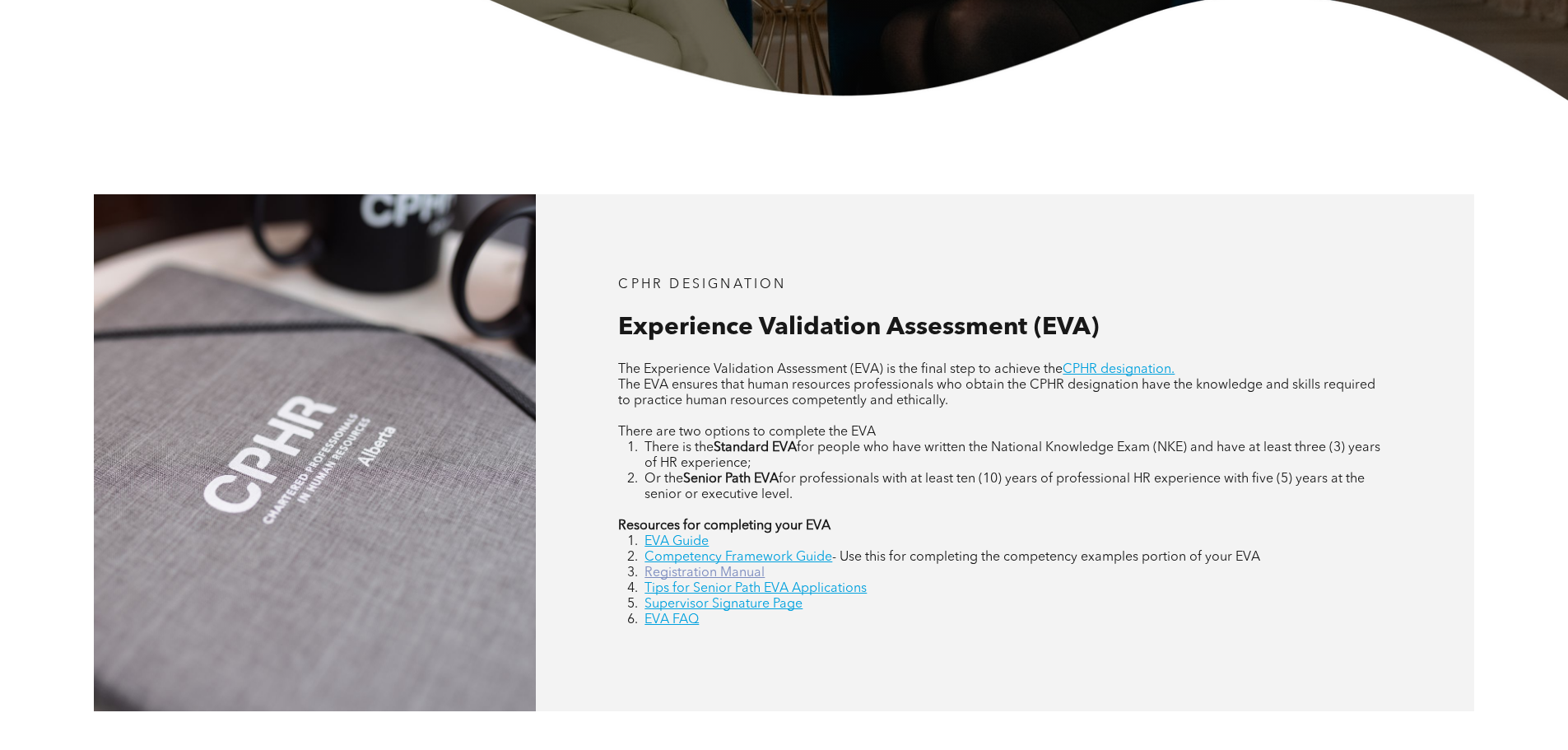
scroll to position [579, 0]
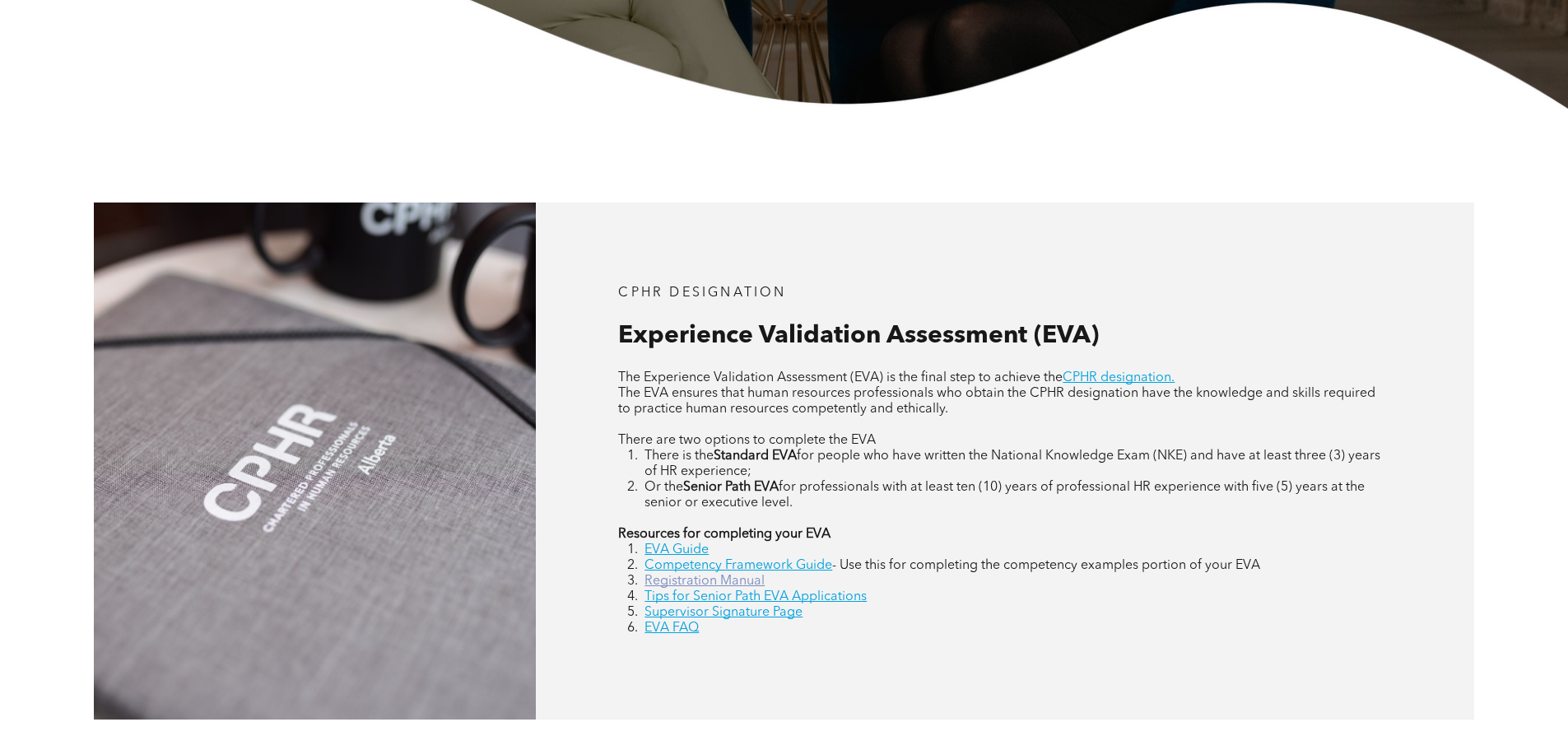
click at [762, 578] on link "Registration Manual" at bounding box center [705, 581] width 120 height 14
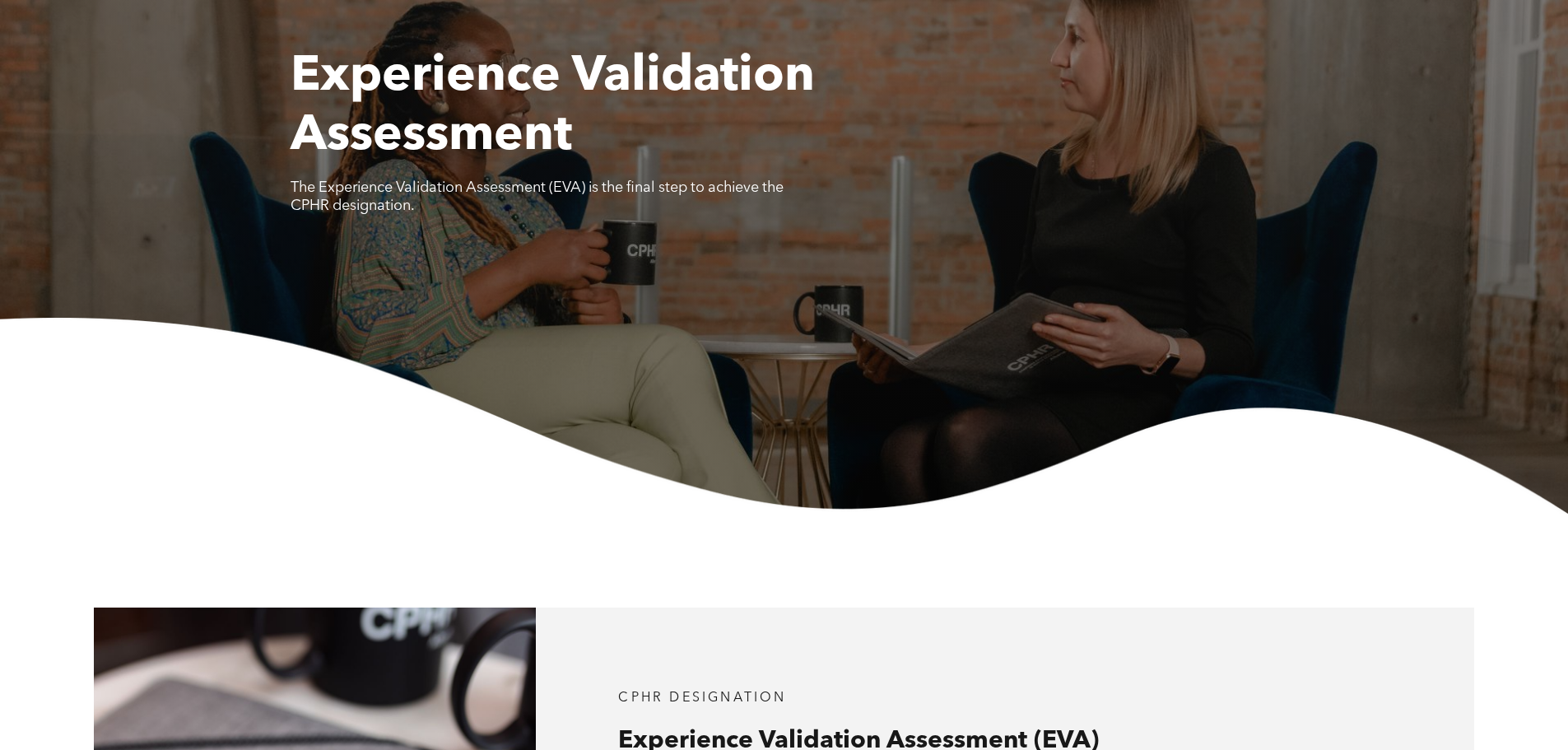
scroll to position [0, 0]
